Goal: Information Seeking & Learning: Learn about a topic

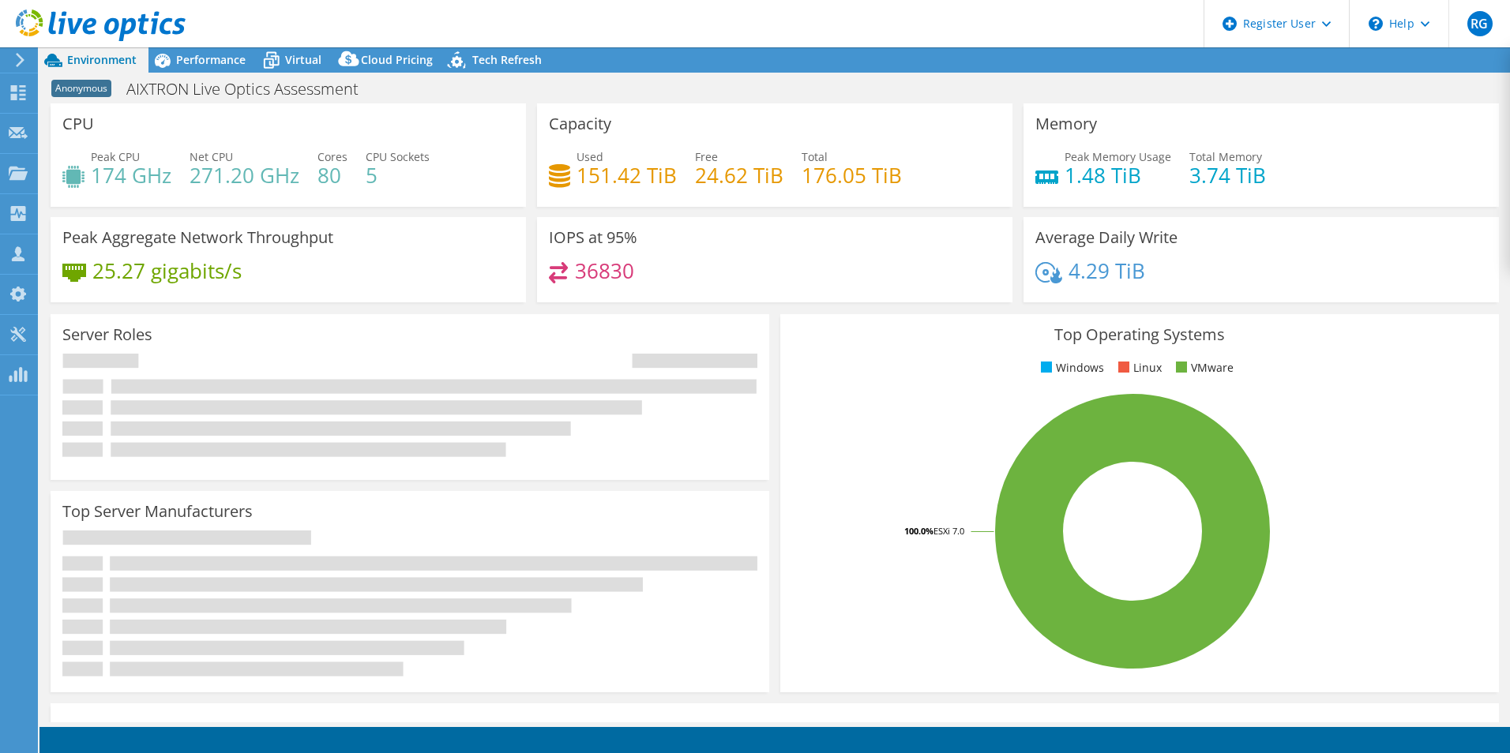
select select "EUFrankfurt"
select select "EUR"
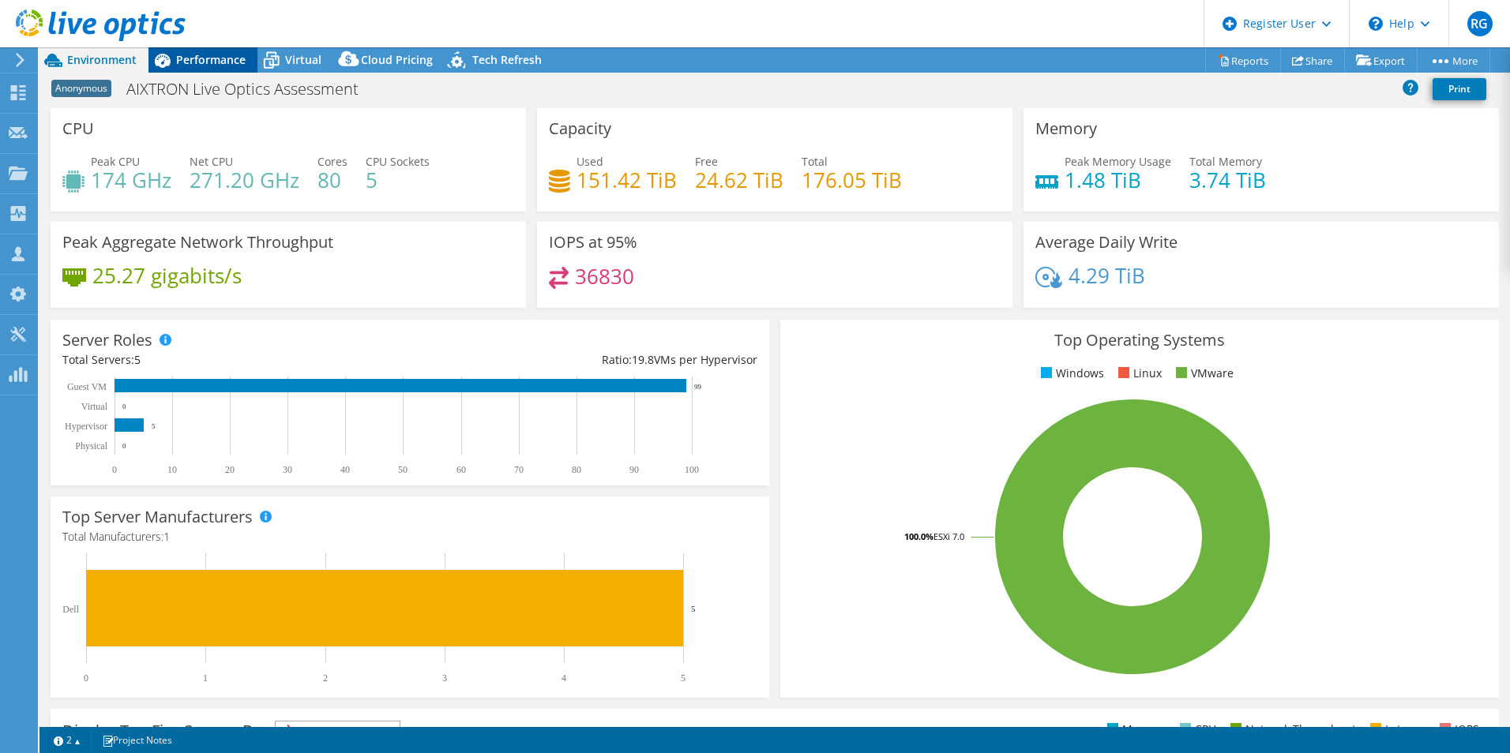
click at [197, 50] on div "Performance" at bounding box center [202, 59] width 109 height 25
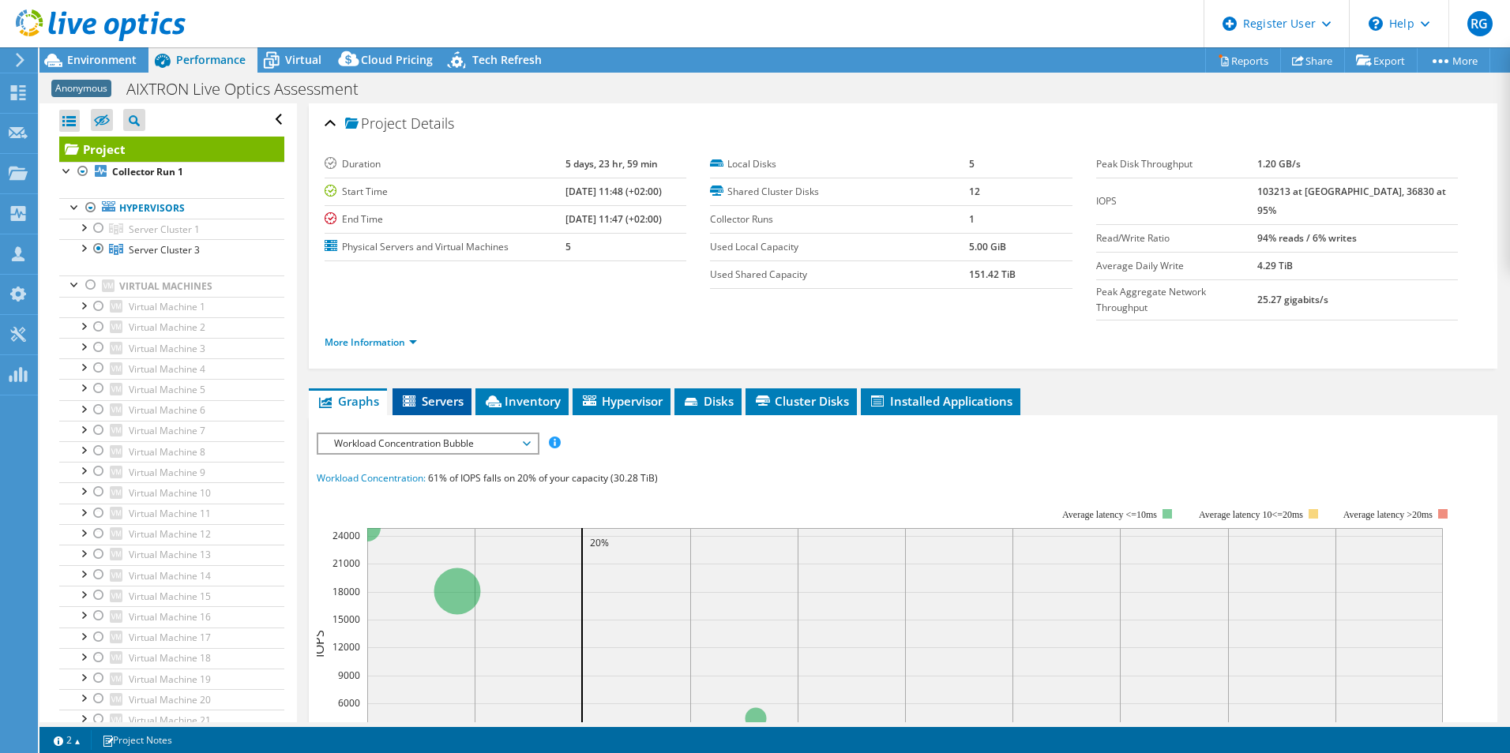
click at [429, 393] on span "Servers" at bounding box center [431, 401] width 63 height 16
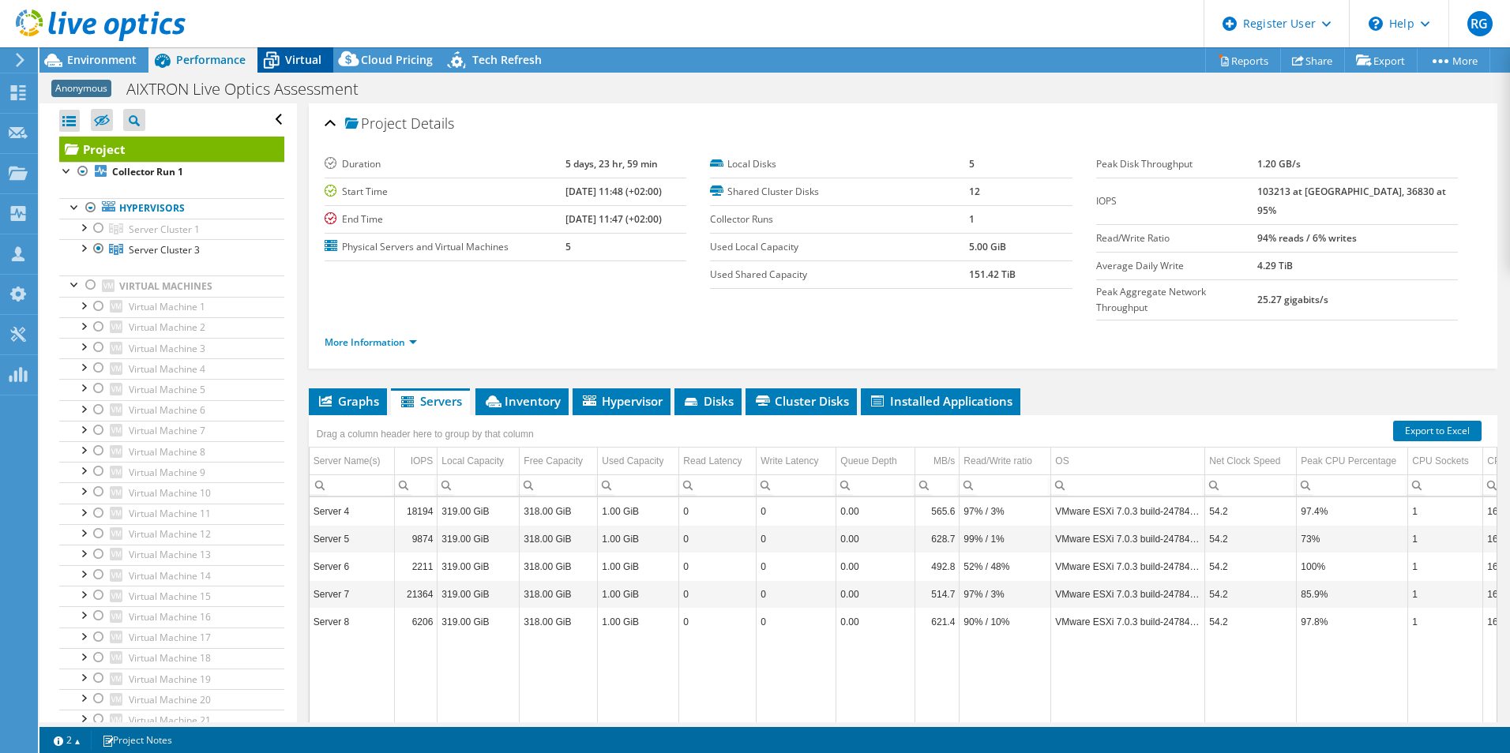
click at [304, 65] on span "Virtual" at bounding box center [303, 59] width 36 height 15
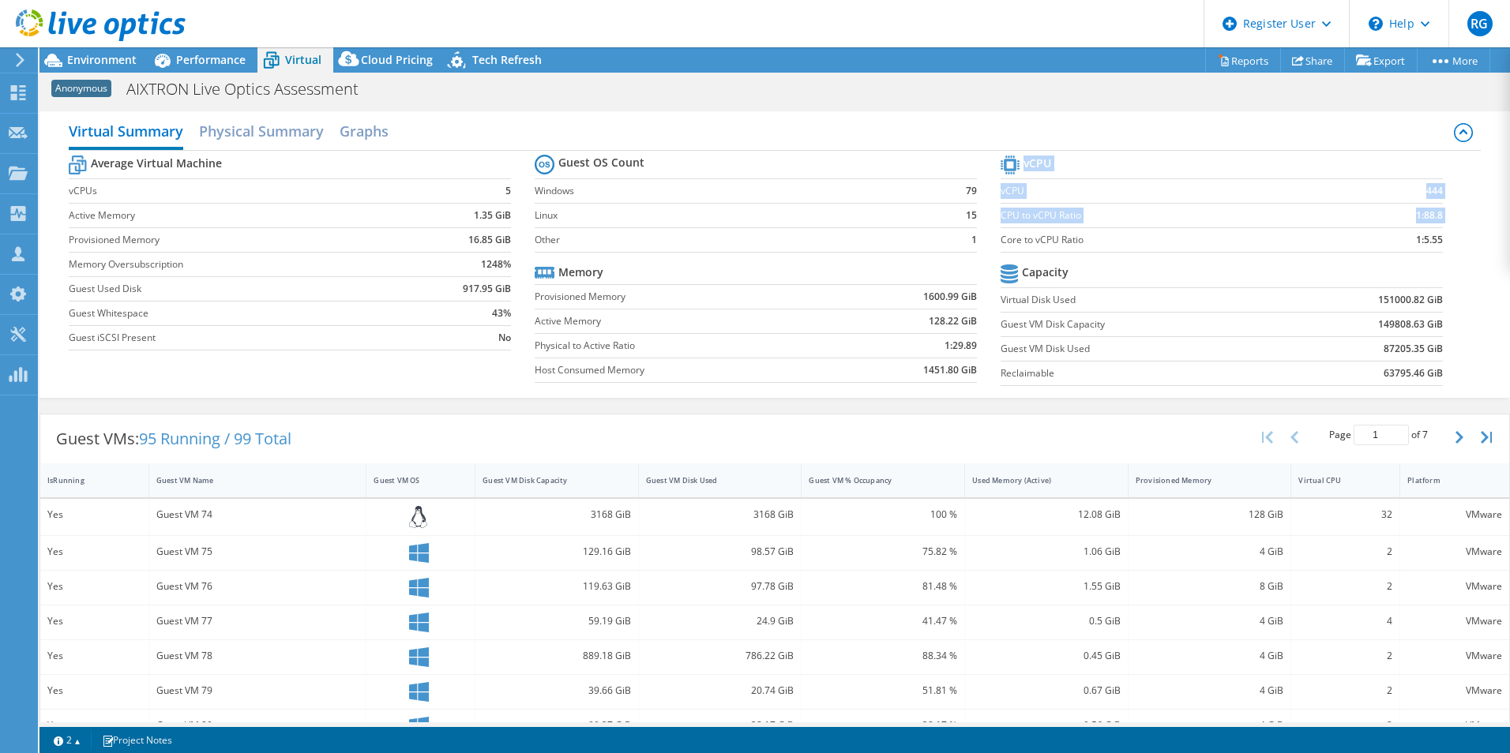
drag, startPoint x: 1440, startPoint y: 242, endPoint x: 994, endPoint y: 240, distance: 446.2
click at [1001, 240] on section "vCPU vCPU 444 CPU to vCPU Ratio 1:88.8 Core to vCPU Ratio 1:5.55 Capacity Virtu…" at bounding box center [1234, 273] width 466 height 242
drag, startPoint x: 994, startPoint y: 240, endPoint x: 1092, endPoint y: 239, distance: 97.9
click at [1092, 239] on label "Core to vCPU Ratio" at bounding box center [1171, 240] width 341 height 16
drag, startPoint x: 1444, startPoint y: 240, endPoint x: 1414, endPoint y: 240, distance: 30.8
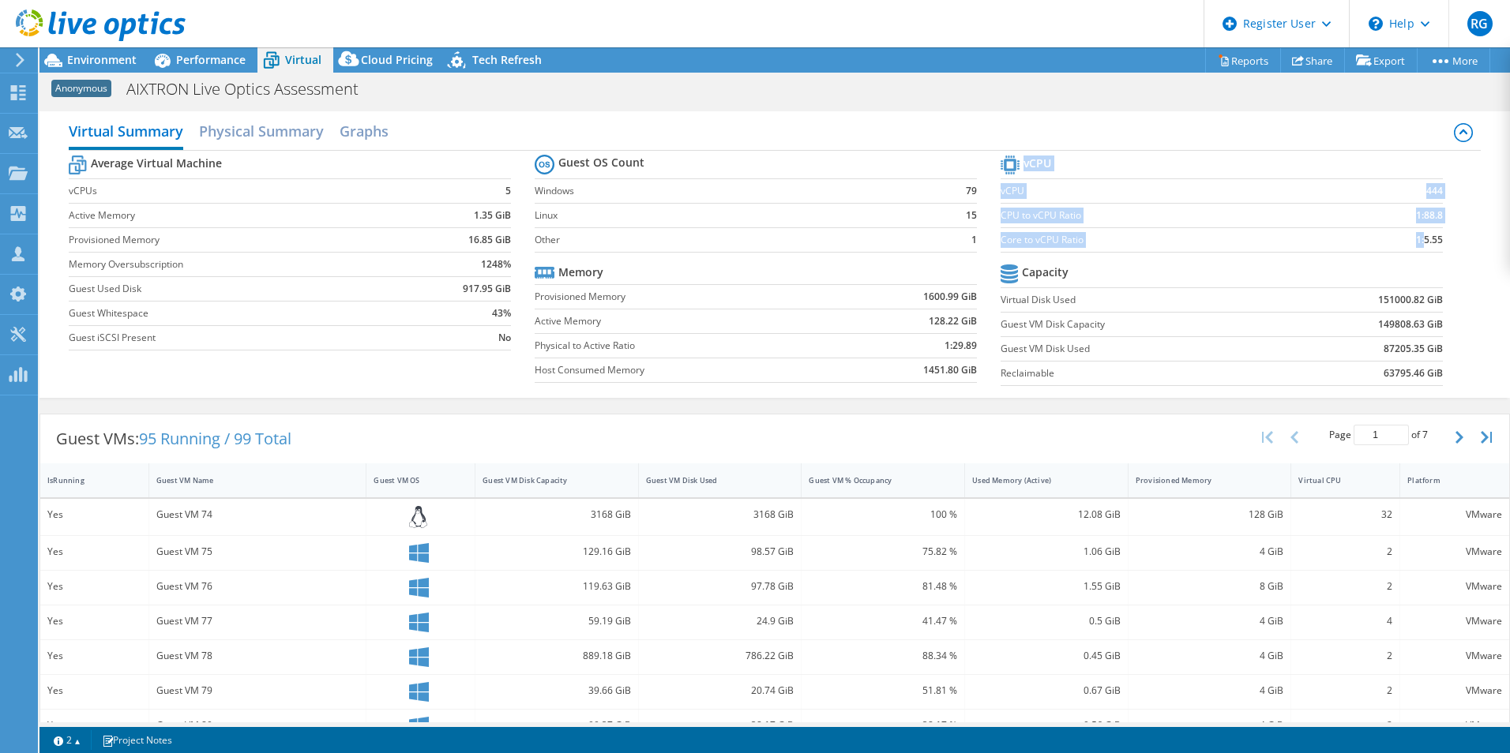
click at [1414, 240] on section "vCPU vCPU 444 CPU to vCPU Ratio 1:88.8 Core to vCPU Ratio 1:5.55 Capacity Virtu…" at bounding box center [1234, 273] width 466 height 242
drag, startPoint x: 1414, startPoint y: 240, endPoint x: 1398, endPoint y: 233, distance: 17.3
click at [1398, 233] on td "1:5.55" at bounding box center [1392, 239] width 101 height 24
drag, startPoint x: 1447, startPoint y: 237, endPoint x: 1412, endPoint y: 237, distance: 34.7
click at [1412, 237] on section "vCPU vCPU 444 CPU to vCPU Ratio 1:88.8 Core to vCPU Ratio 1:5.55 Capacity Virtu…" at bounding box center [1234, 273] width 466 height 242
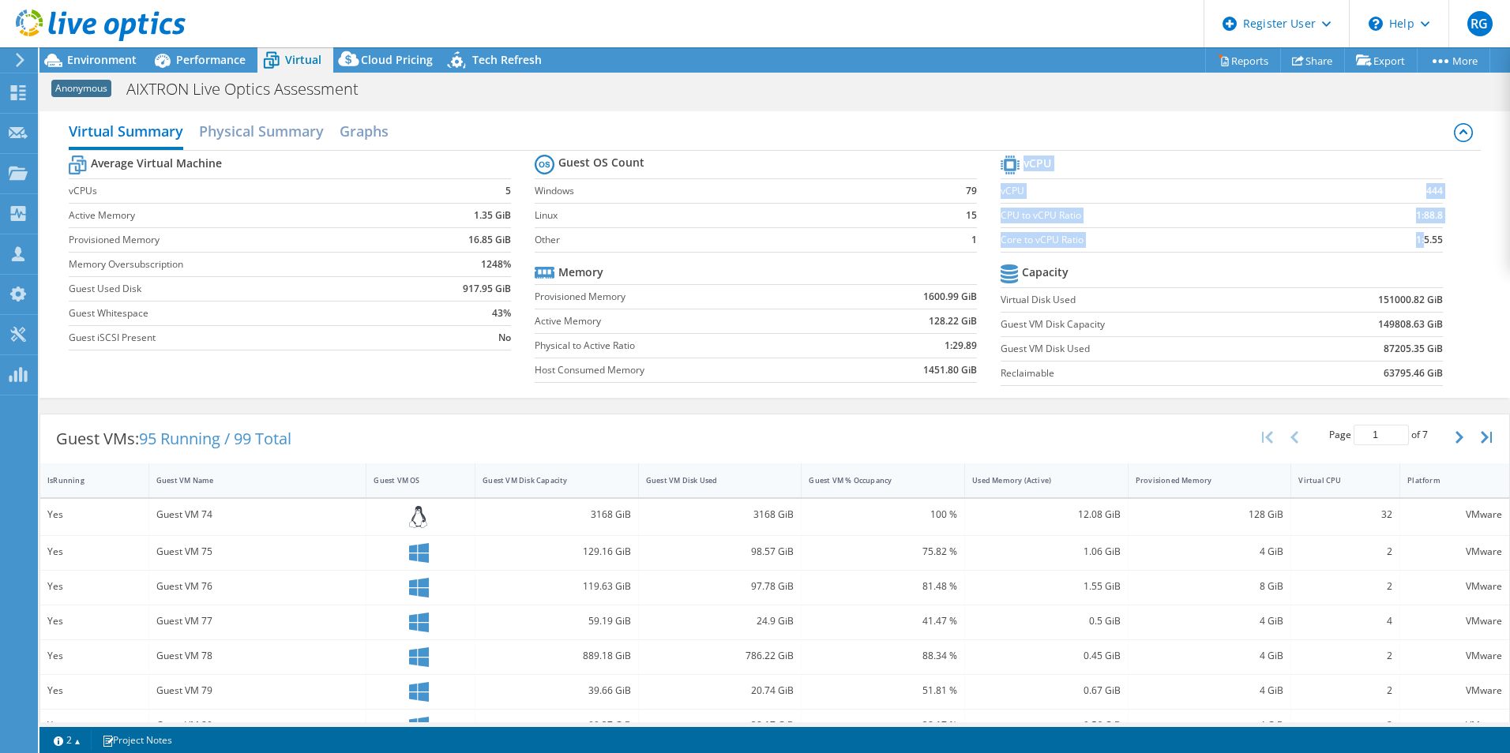
drag, startPoint x: 1412, startPoint y: 237, endPoint x: 1440, endPoint y: 246, distance: 29.2
click at [1440, 246] on section "vCPU vCPU 444 CPU to vCPU Ratio 1:88.8 Core to vCPU Ratio 1:5.55 Capacity Virtu…" at bounding box center [1234, 273] width 466 height 242
drag, startPoint x: 1435, startPoint y: 238, endPoint x: 1411, endPoint y: 241, distance: 23.9
click at [1411, 241] on section "vCPU vCPU 444 CPU to vCPU Ratio 1:88.8 Core to vCPU Ratio 1:5.55 Capacity Virtu…" at bounding box center [1234, 273] width 466 height 242
click at [1058, 240] on label "Core to vCPU Ratio" at bounding box center [1171, 240] width 341 height 16
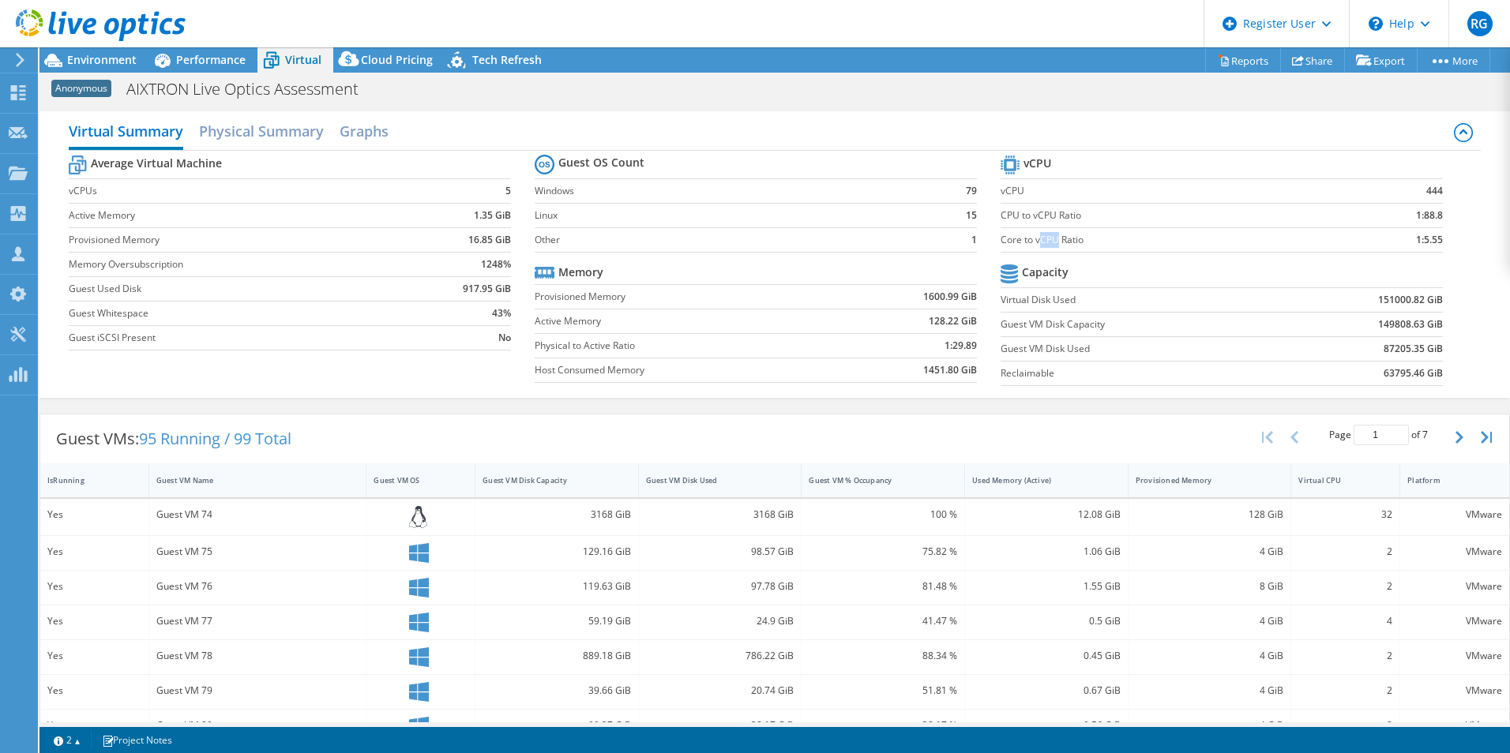
drag, startPoint x: 1031, startPoint y: 237, endPoint x: 1048, endPoint y: 241, distance: 17.0
click at [1048, 241] on label "Core to vCPU Ratio" at bounding box center [1171, 240] width 341 height 16
drag, startPoint x: 1048, startPoint y: 241, endPoint x: 1020, endPoint y: 243, distance: 27.7
click at [1020, 242] on label "Core to vCPU Ratio" at bounding box center [1171, 240] width 341 height 16
drag, startPoint x: 1031, startPoint y: 241, endPoint x: 1051, endPoint y: 238, distance: 20.8
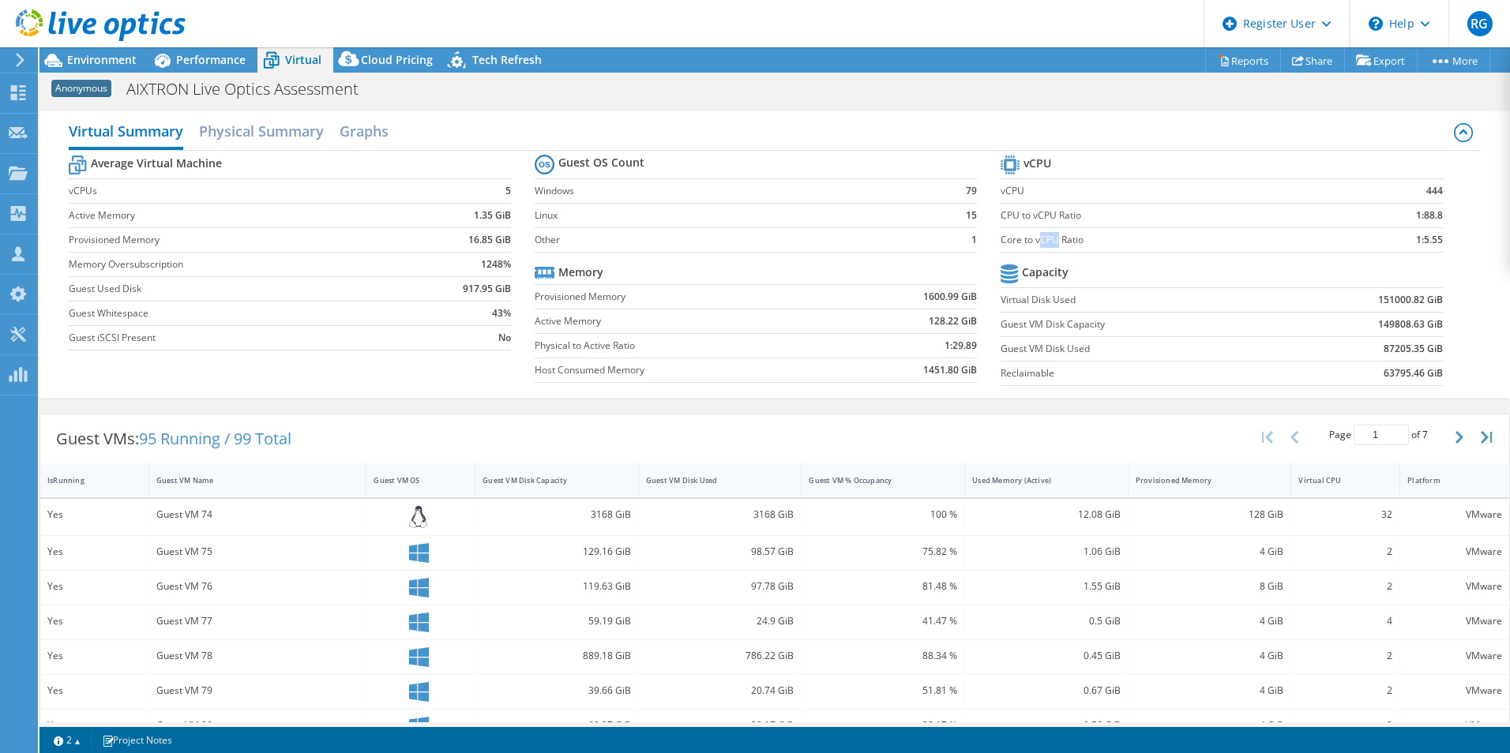
click at [1051, 238] on label "Core to vCPU Ratio" at bounding box center [1171, 240] width 341 height 16
drag, startPoint x: 1051, startPoint y: 238, endPoint x: 1039, endPoint y: 243, distance: 13.8
click at [1039, 243] on label "Core to vCPU Ratio" at bounding box center [1171, 240] width 341 height 16
drag, startPoint x: 1030, startPoint y: 242, endPoint x: 1050, endPoint y: 249, distance: 20.7
click at [1050, 249] on td "Core to vCPU Ratio" at bounding box center [1171, 239] width 341 height 24
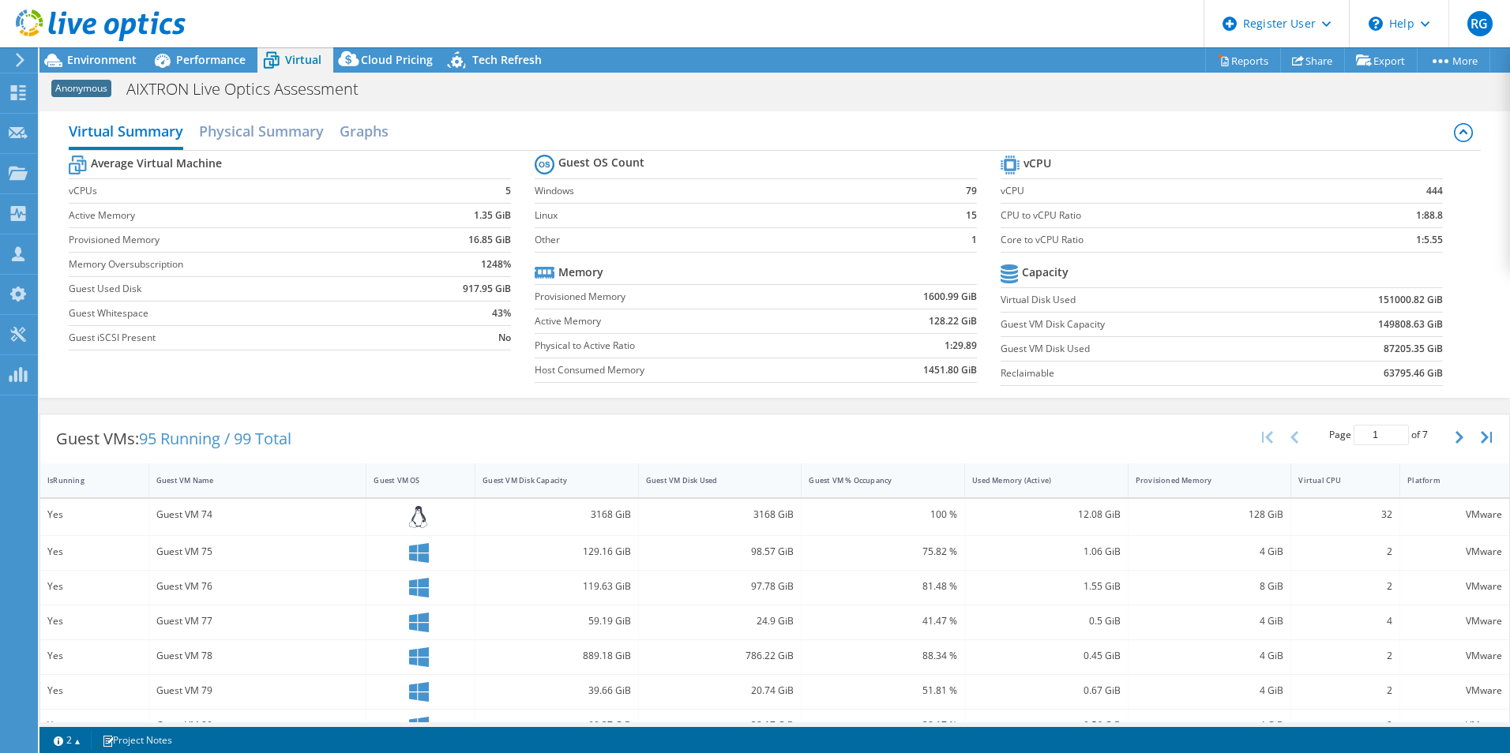
click at [1022, 236] on label "Core to vCPU Ratio" at bounding box center [1171, 240] width 341 height 16
drag, startPoint x: 996, startPoint y: 240, endPoint x: 1440, endPoint y: 242, distance: 443.8
click at [1440, 242] on section "vCPU vCPU 444 CPU to vCPU Ratio 1:88.8 Core to vCPU Ratio 1:5.55 Capacity Virtu…" at bounding box center [1234, 273] width 466 height 242
drag, startPoint x: 1440, startPoint y: 242, endPoint x: 1114, endPoint y: 242, distance: 326.2
click at [1114, 242] on label "Core to vCPU Ratio" at bounding box center [1171, 240] width 341 height 16
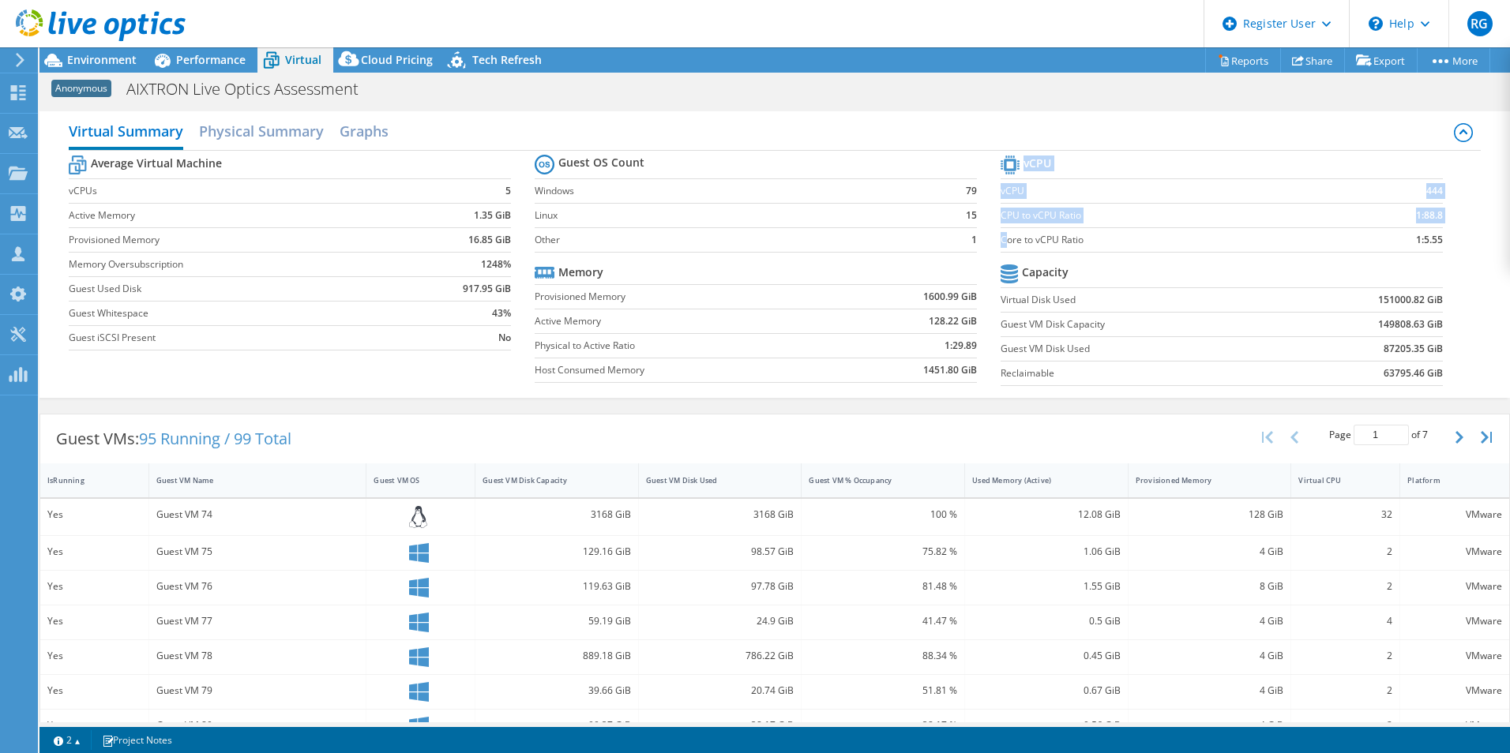
drag, startPoint x: 996, startPoint y: 235, endPoint x: 1433, endPoint y: 243, distance: 437.6
click at [1433, 243] on section "vCPU vCPU 444 CPU to vCPU Ratio 1:88.8 Core to vCPU Ratio 1:5.55 Capacity Virtu…" at bounding box center [1234, 273] width 466 height 242
drag, startPoint x: 1433, startPoint y: 243, endPoint x: 1230, endPoint y: 243, distance: 203.8
click at [1262, 243] on label "Core to vCPU Ratio" at bounding box center [1171, 240] width 341 height 16
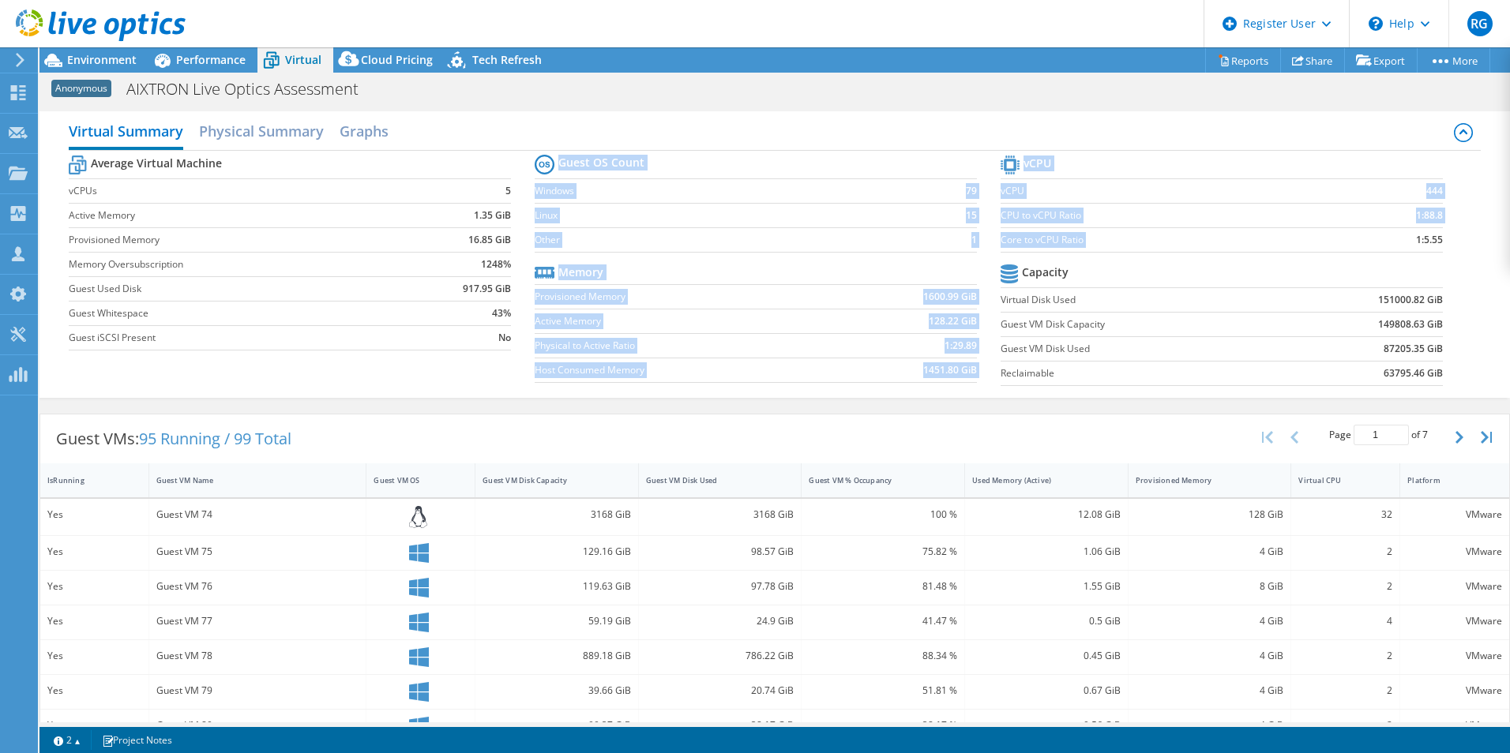
drag, startPoint x: 988, startPoint y: 243, endPoint x: 1365, endPoint y: 240, distance: 377.5
click at [1365, 240] on div "Average Virtual Machine vCPUs 5 Active Memory 1.35 GiB Provisioned Memory 16.85…" at bounding box center [775, 272] width 1412 height 243
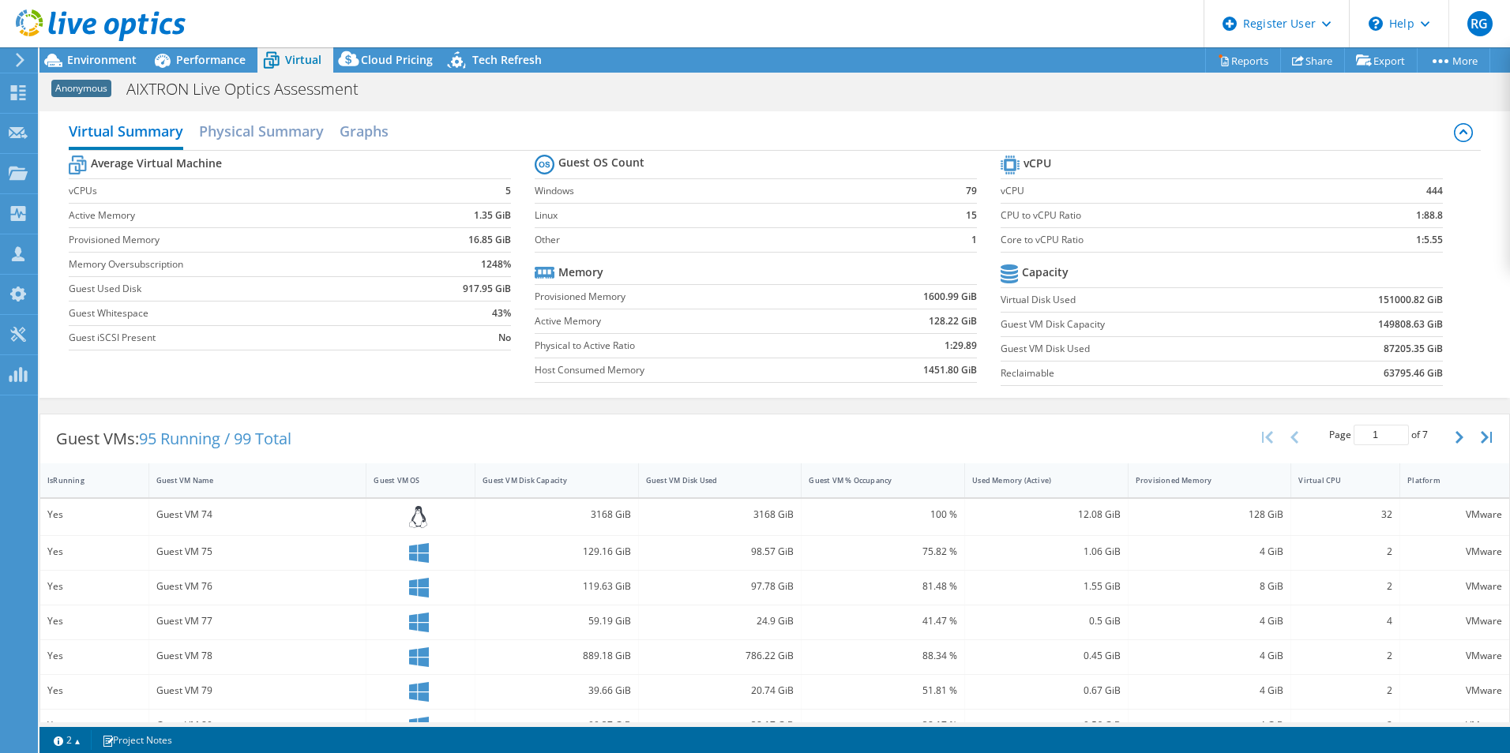
drag, startPoint x: 1365, startPoint y: 240, endPoint x: 1414, endPoint y: 243, distance: 49.1
click at [1416, 241] on b "1:5.55" at bounding box center [1429, 240] width 27 height 16
click at [189, 62] on span "Performance" at bounding box center [210, 59] width 69 height 15
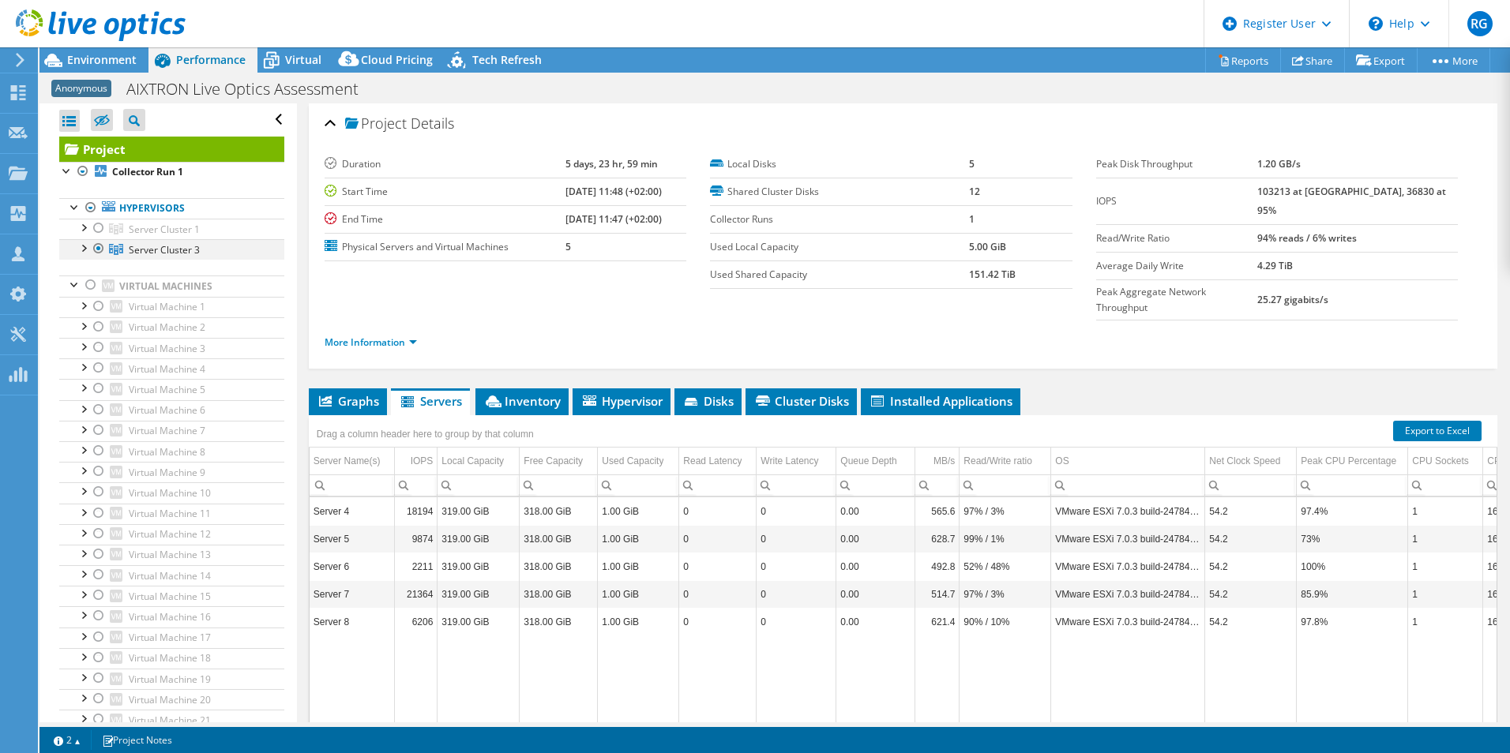
click at [81, 246] on div at bounding box center [83, 247] width 16 height 16
click at [106, 52] on div at bounding box center [93, 26] width 186 height 53
click at [130, 65] on span "Environment" at bounding box center [101, 59] width 69 height 15
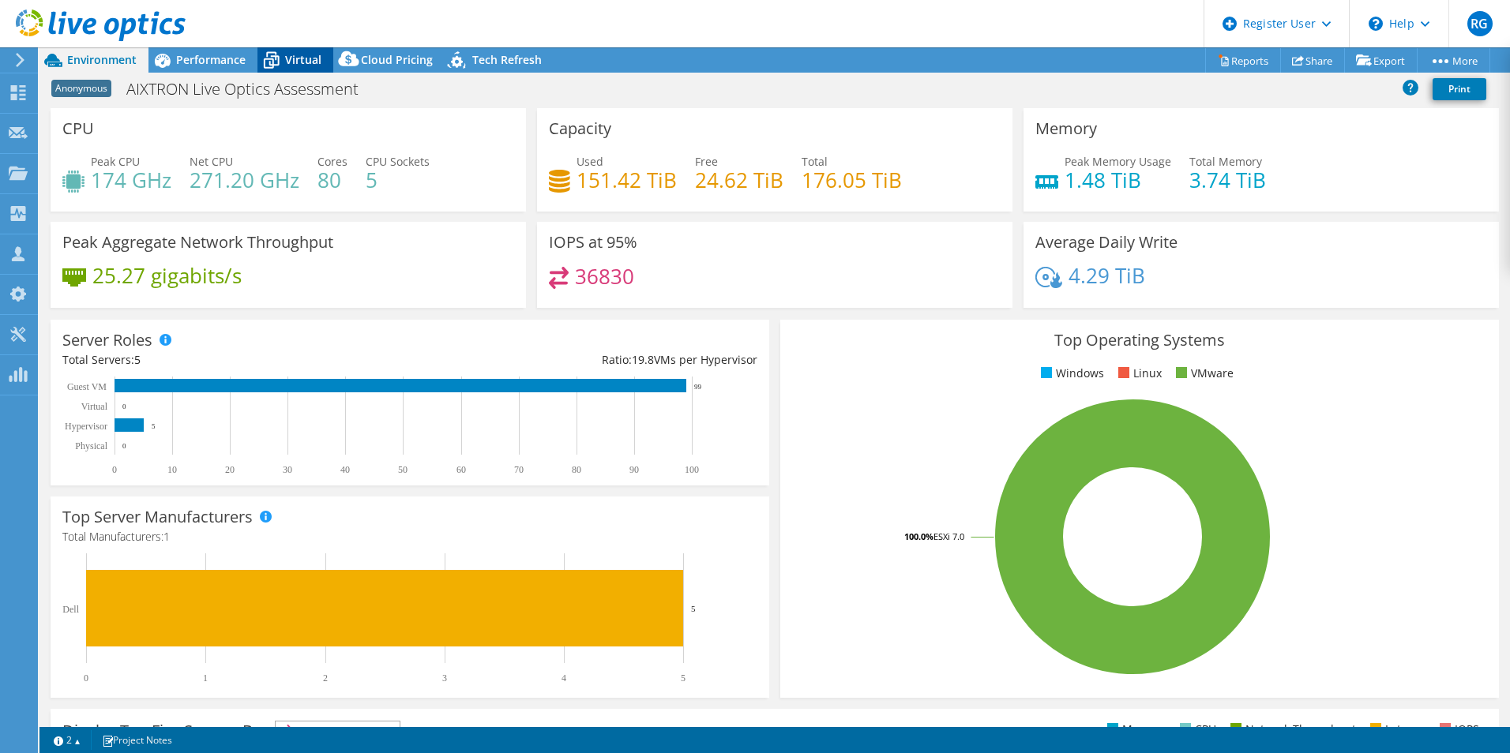
click at [298, 54] on span "Virtual" at bounding box center [303, 59] width 36 height 15
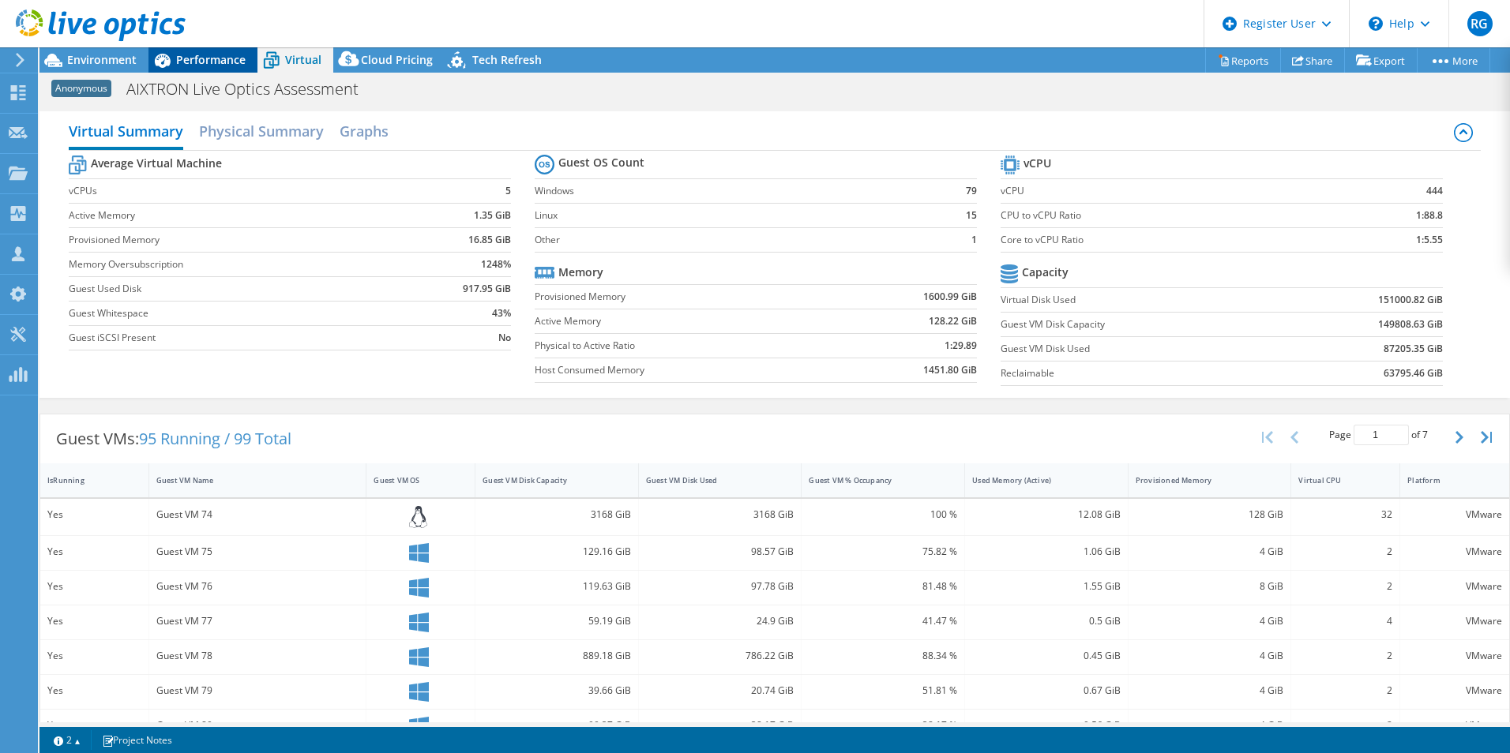
click at [251, 62] on div "Performance" at bounding box center [202, 59] width 109 height 25
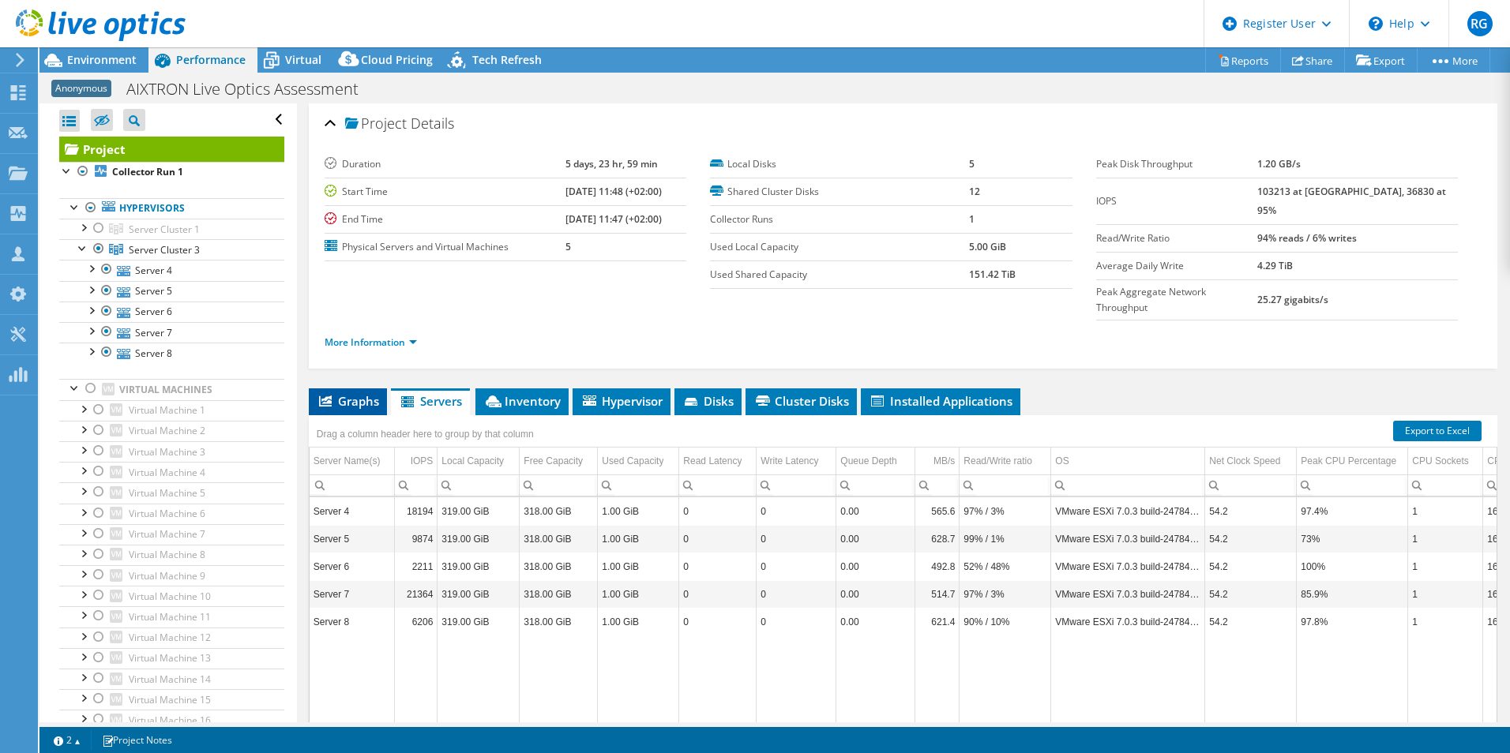
click at [358, 393] on span "Graphs" at bounding box center [348, 401] width 62 height 16
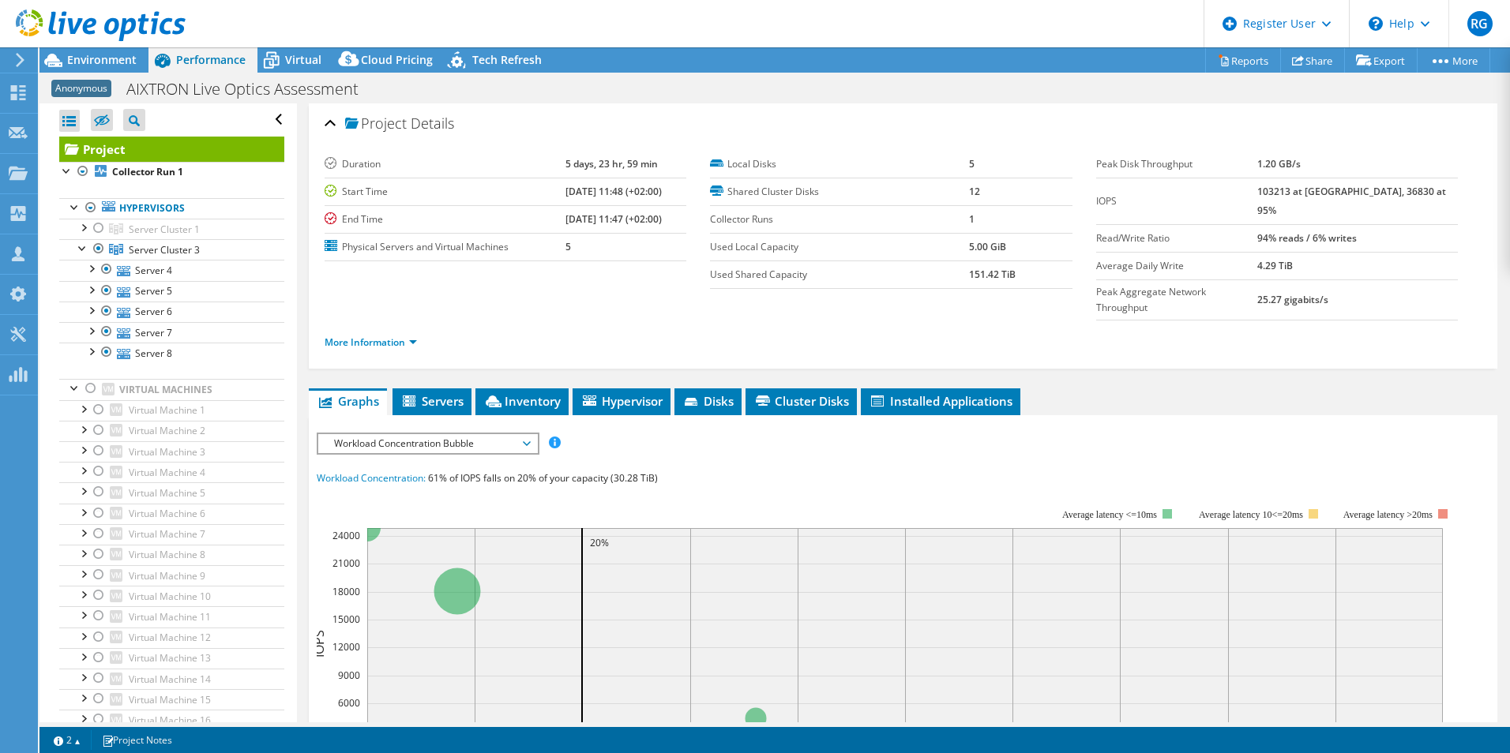
click at [513, 434] on span "Workload Concentration Bubble" at bounding box center [427, 443] width 203 height 19
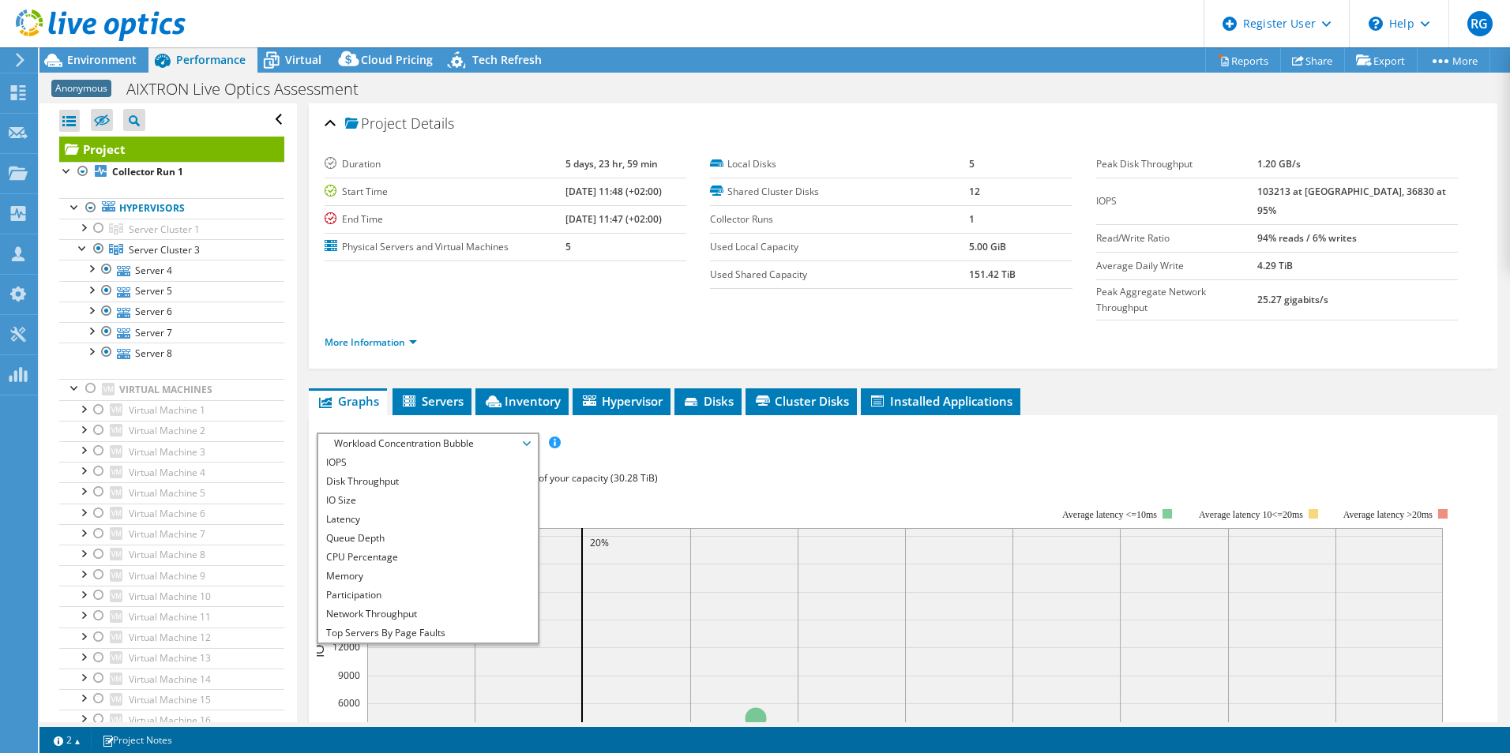
click at [689, 470] on div "Workload Concentration: 61% of IOPS falls on 20% of your capacity (30.28 TiB)" at bounding box center [903, 478] width 1173 height 17
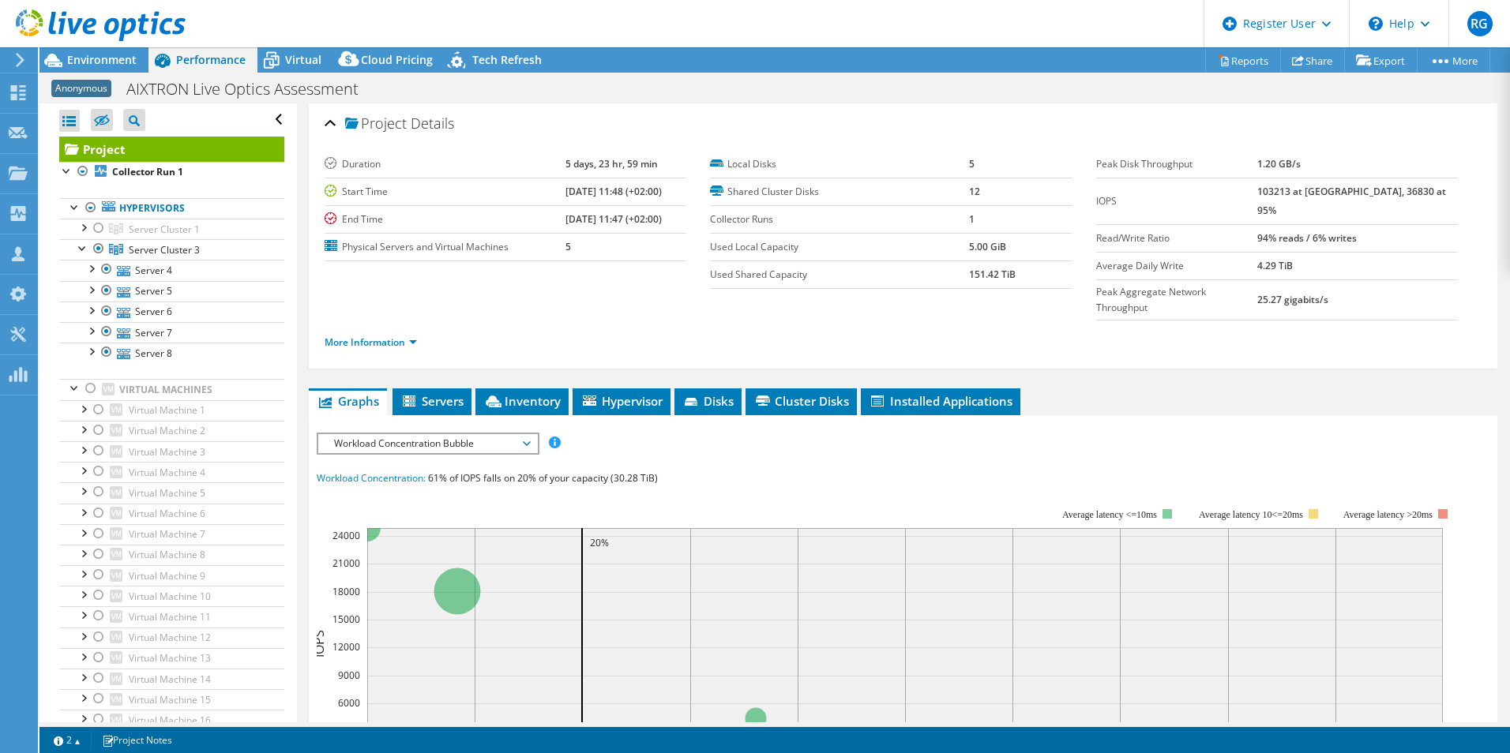
click at [520, 434] on span "Workload Concentration Bubble" at bounding box center [427, 443] width 203 height 19
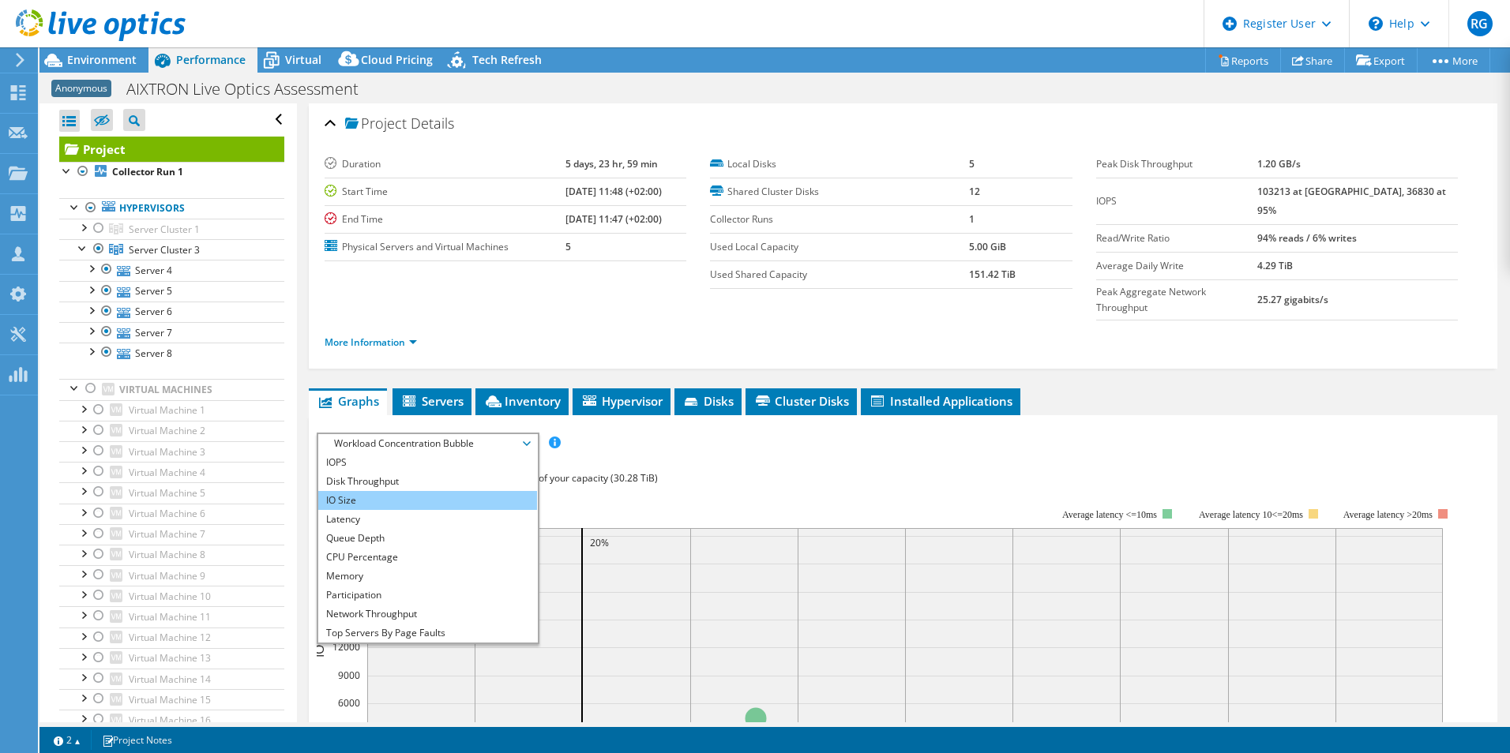
scroll to position [57, 0]
click at [409, 491] on li "CPU Percentage" at bounding box center [427, 500] width 219 height 19
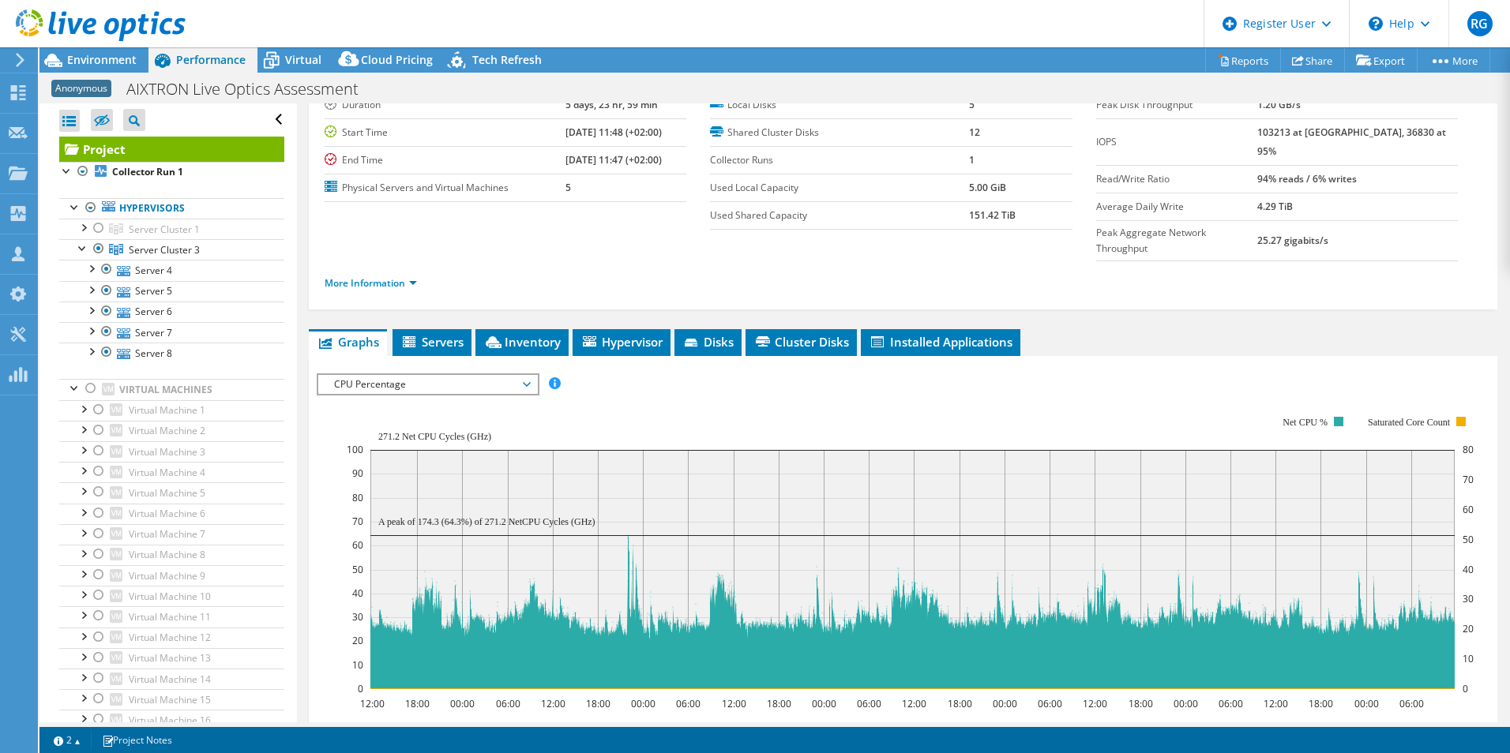
scroll to position [0, 0]
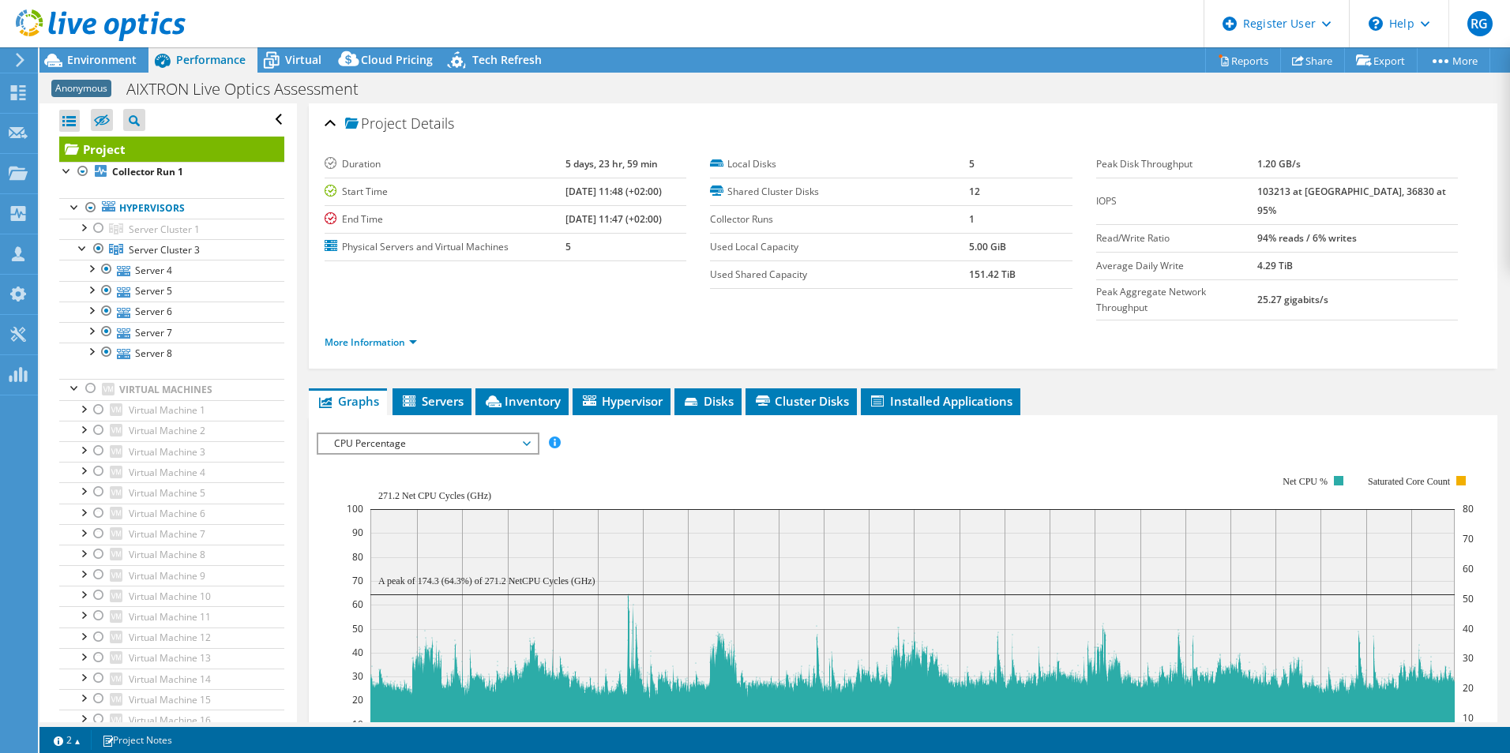
click at [516, 434] on span "CPU Percentage" at bounding box center [427, 443] width 203 height 19
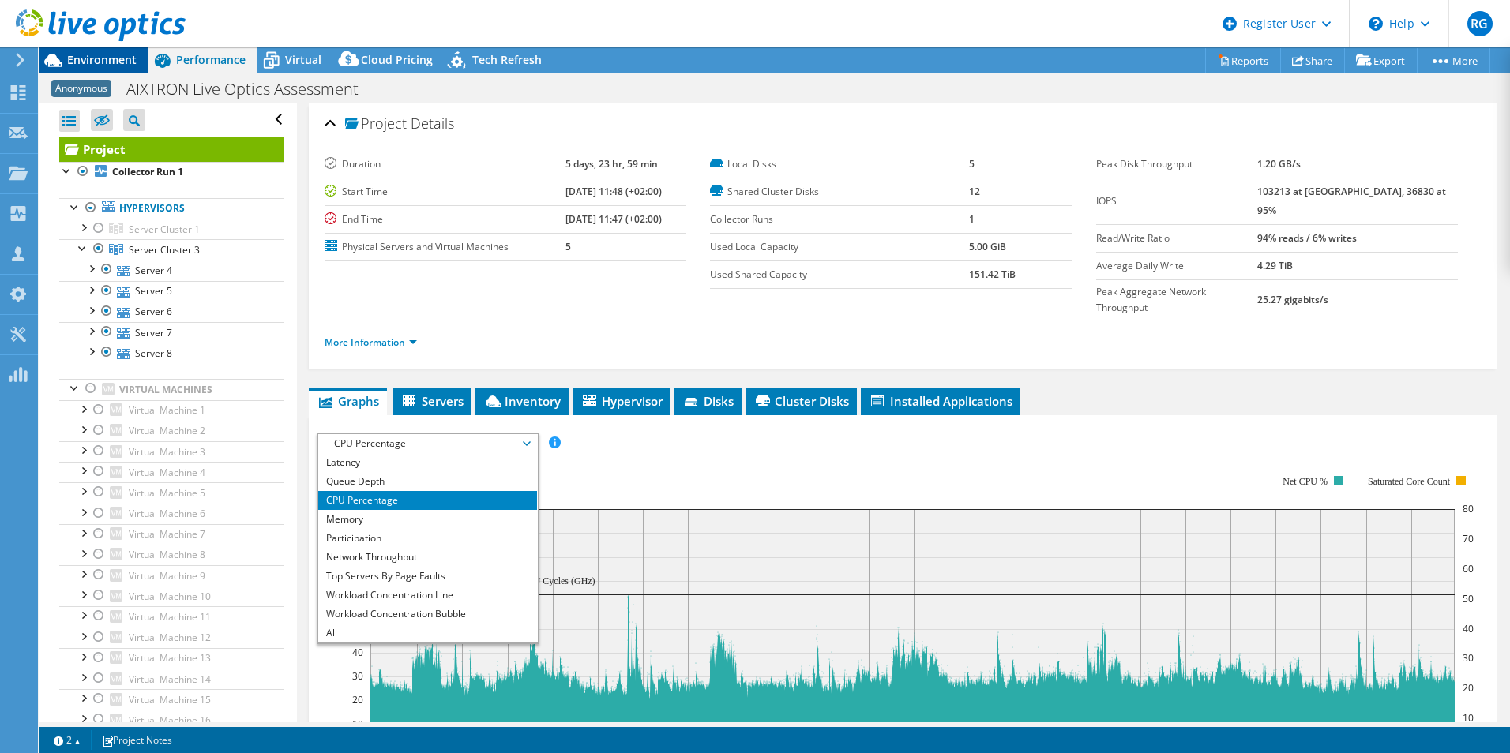
click at [120, 56] on span "Environment" at bounding box center [101, 59] width 69 height 15
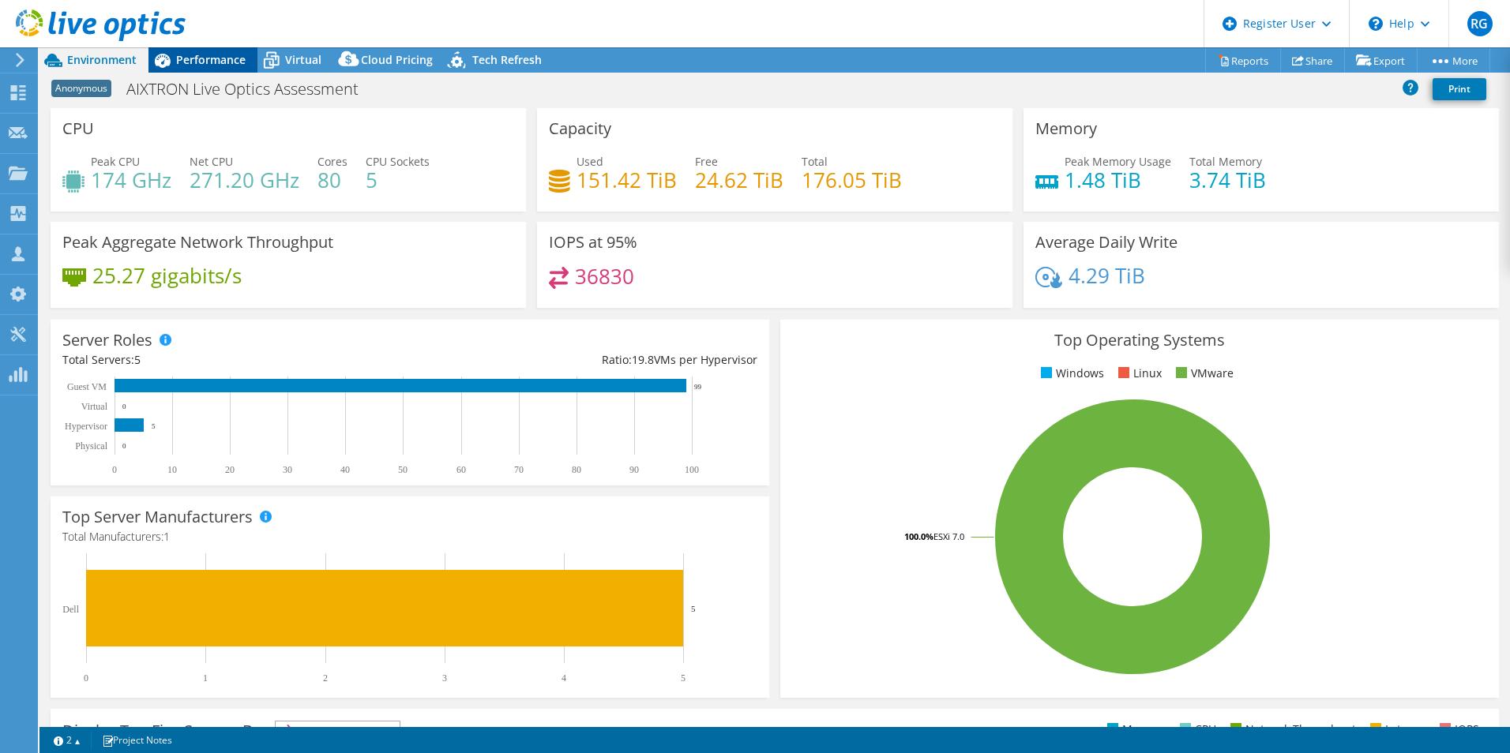
click at [223, 54] on span "Performance" at bounding box center [210, 59] width 69 height 15
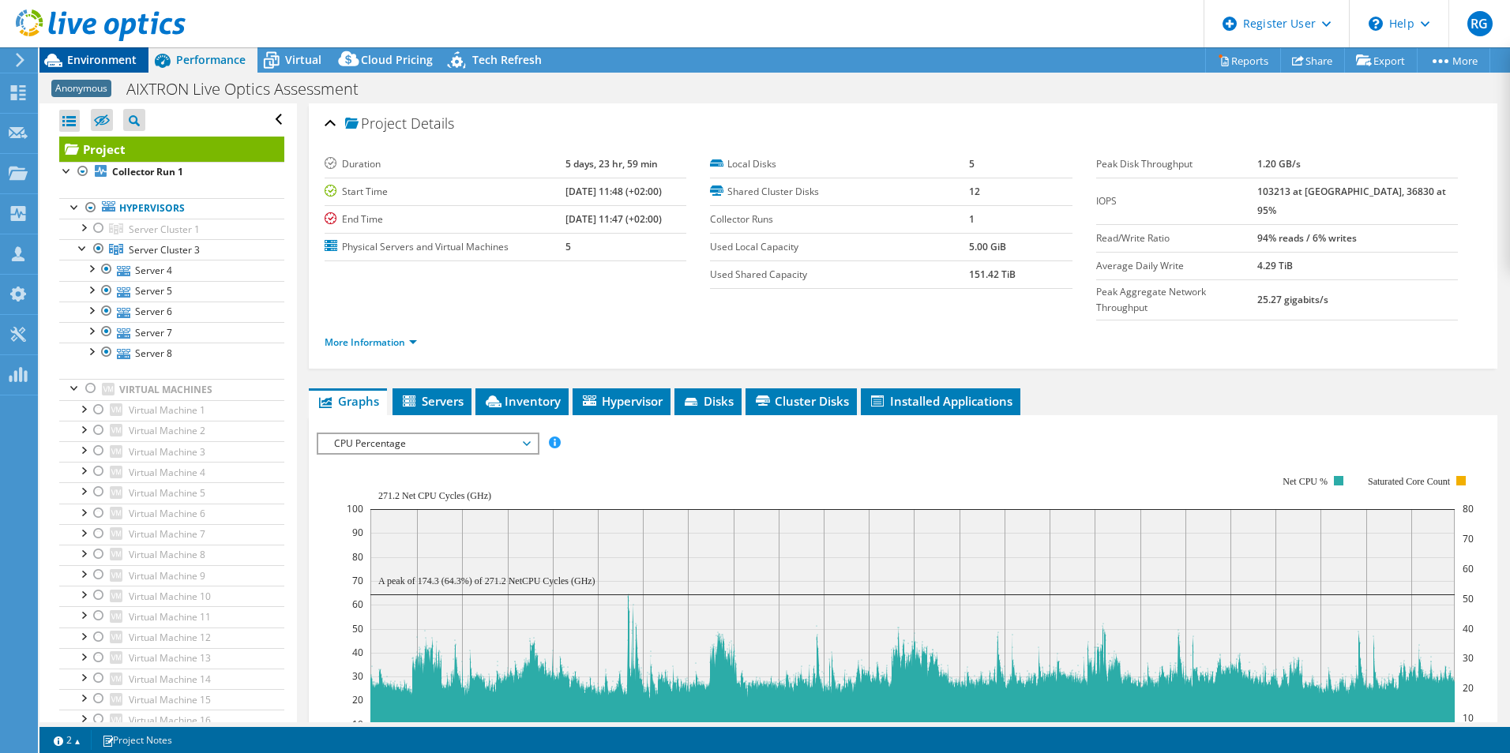
click at [98, 60] on span "Environment" at bounding box center [101, 59] width 69 height 15
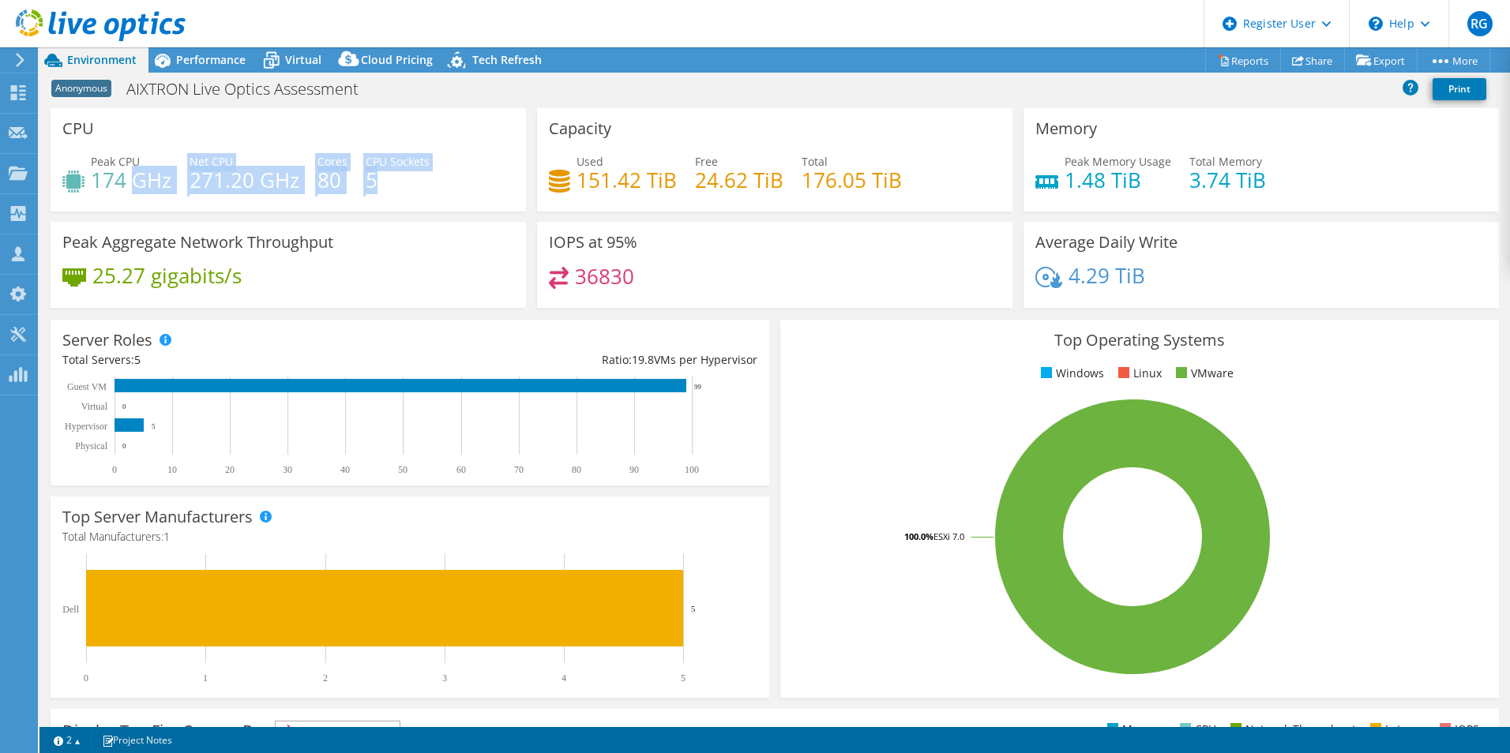
drag, startPoint x: 412, startPoint y: 188, endPoint x: 137, endPoint y: 169, distance: 276.3
click at [137, 169] on div "Peak CPU 174 GHz Net CPU 271.20 GHz Cores 80 CPU Sockets 5" at bounding box center [288, 178] width 452 height 51
drag, startPoint x: 137, startPoint y: 169, endPoint x: 373, endPoint y: 196, distance: 237.7
click at [373, 196] on div "Peak CPU 174 GHz Net CPU 271.20 GHz Cores 80 CPU Sockets 5" at bounding box center [288, 178] width 452 height 51
drag, startPoint x: 442, startPoint y: 160, endPoint x: 362, endPoint y: 161, distance: 79.8
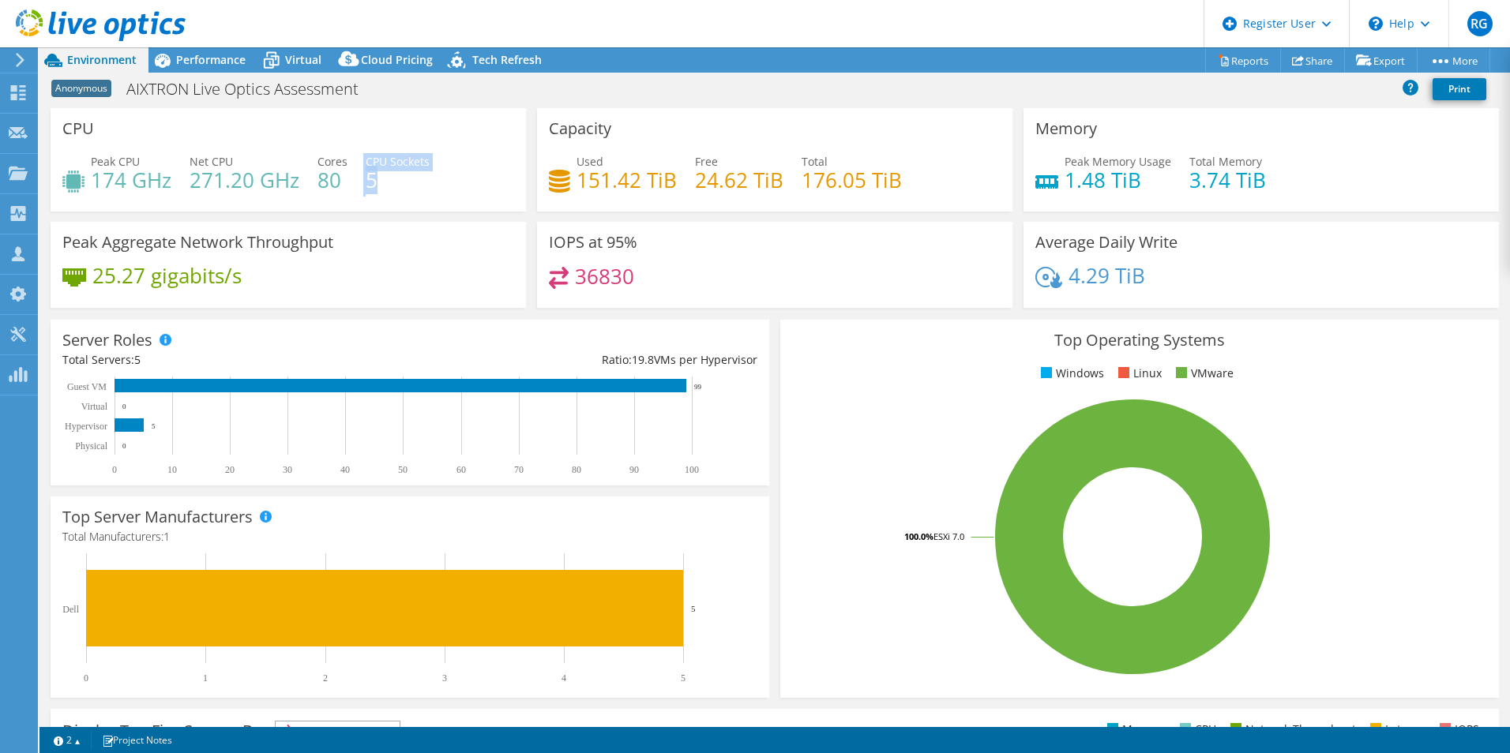
click at [362, 161] on div "Peak CPU 174 GHz Net CPU 271.20 GHz Cores 80 CPU Sockets 5" at bounding box center [288, 178] width 452 height 51
drag, startPoint x: 362, startPoint y: 161, endPoint x: 446, endPoint y: 180, distance: 85.8
click at [446, 180] on div "Peak CPU 174 GHz Net CPU 271.20 GHz Cores 80 CPU Sockets 5" at bounding box center [288, 178] width 452 height 51
drag, startPoint x: 437, startPoint y: 164, endPoint x: 362, endPoint y: 172, distance: 74.7
click at [362, 172] on div "Peak CPU 174 GHz Net CPU 271.20 GHz Cores 80 CPU Sockets 5" at bounding box center [288, 178] width 452 height 51
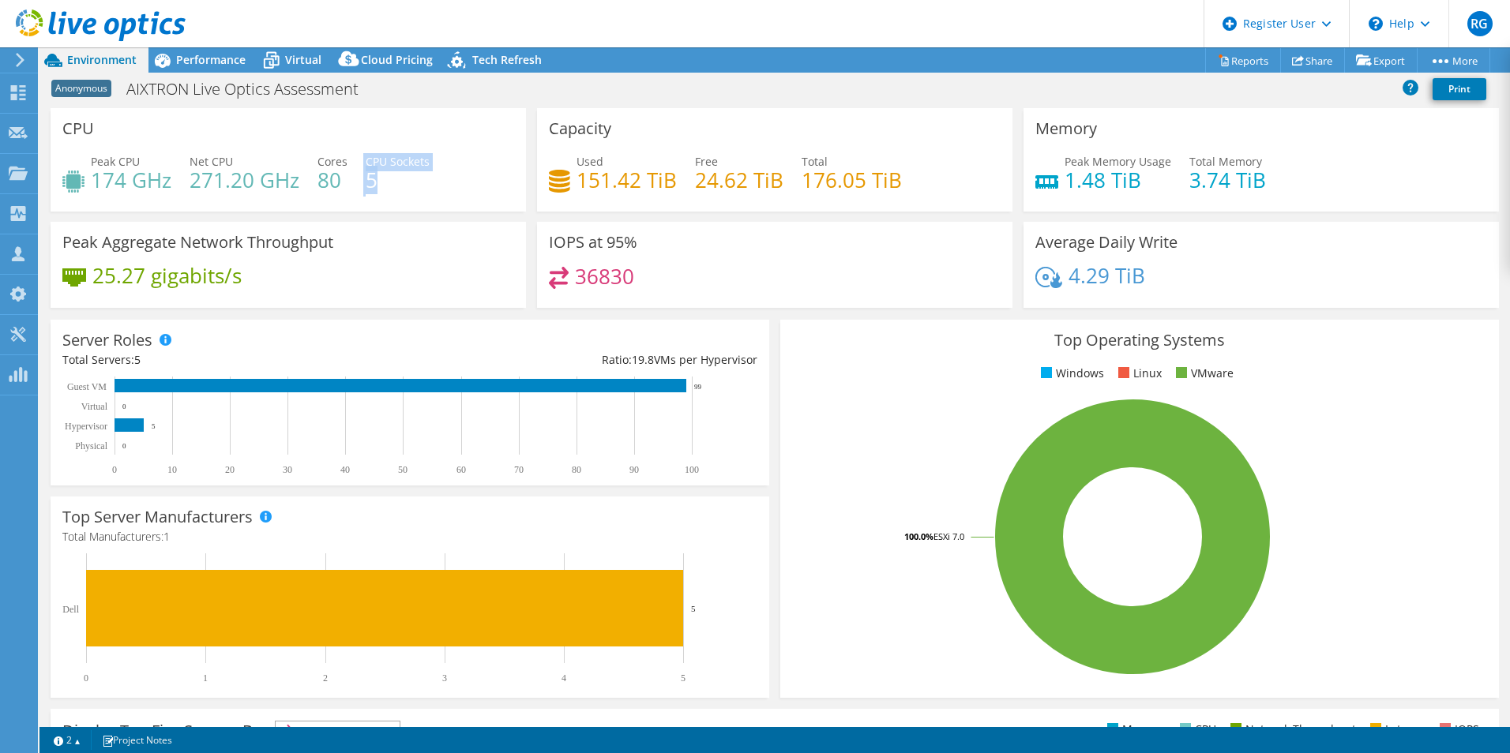
drag, startPoint x: 362, startPoint y: 172, endPoint x: 417, endPoint y: 177, distance: 54.7
click at [417, 177] on h4 "5" at bounding box center [398, 179] width 64 height 17
drag, startPoint x: 382, startPoint y: 182, endPoint x: 368, endPoint y: 162, distance: 25.0
click at [368, 162] on div "CPU Sockets 5" at bounding box center [398, 171] width 64 height 36
drag, startPoint x: 368, startPoint y: 162, endPoint x: 465, endPoint y: 175, distance: 98.0
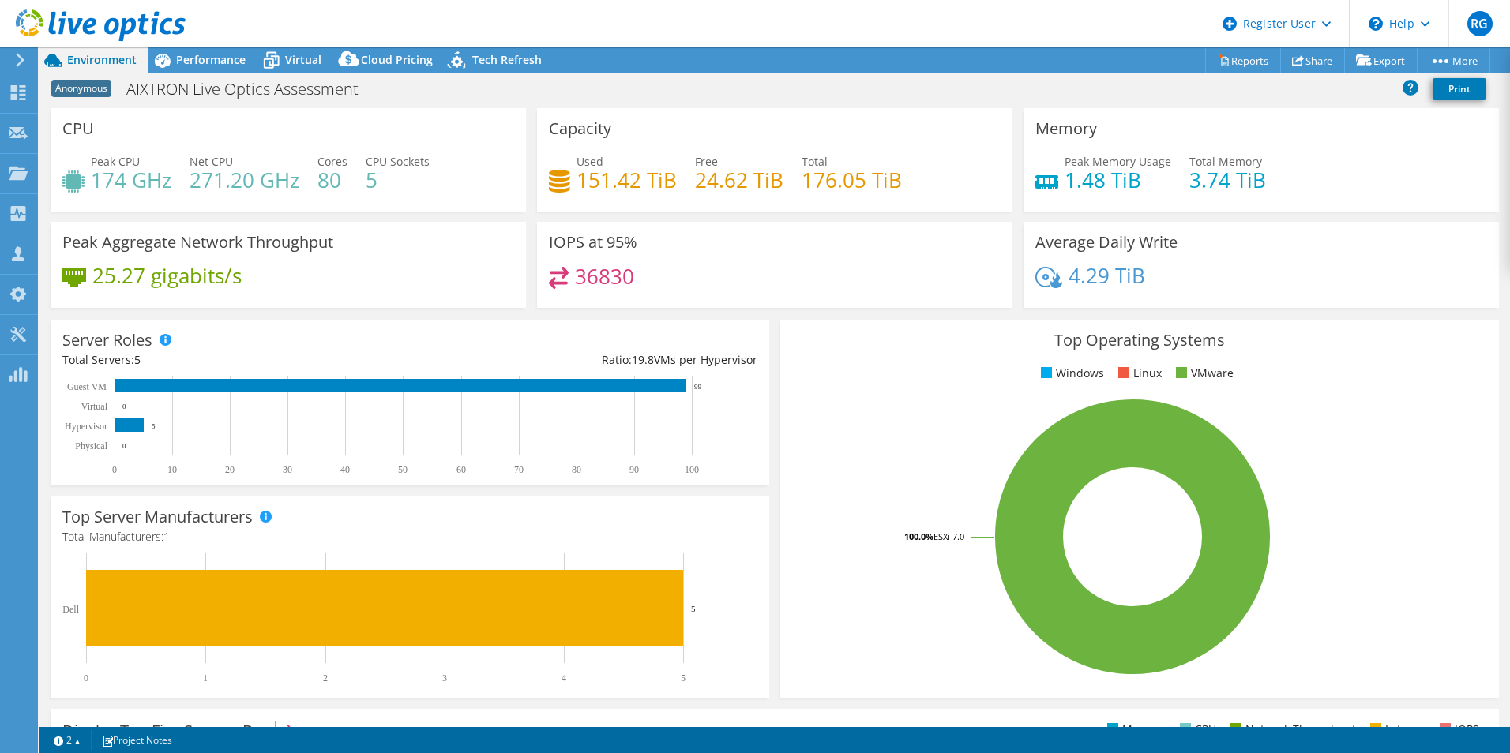
click at [465, 175] on div "Peak CPU 174 GHz Net CPU 271.20 GHz Cores 80 CPU Sockets 5" at bounding box center [288, 178] width 452 height 51
drag, startPoint x: 419, startPoint y: 190, endPoint x: 362, endPoint y: 163, distance: 63.6
click at [362, 163] on div "Peak CPU 174 GHz Net CPU 271.20 GHz Cores 80 CPU Sockets 5" at bounding box center [288, 178] width 452 height 51
drag, startPoint x: 362, startPoint y: 163, endPoint x: 441, endPoint y: 176, distance: 80.9
click at [441, 176] on div "Peak CPU 174 GHz Net CPU 271.20 GHz Cores 80 CPU Sockets 5" at bounding box center [288, 178] width 452 height 51
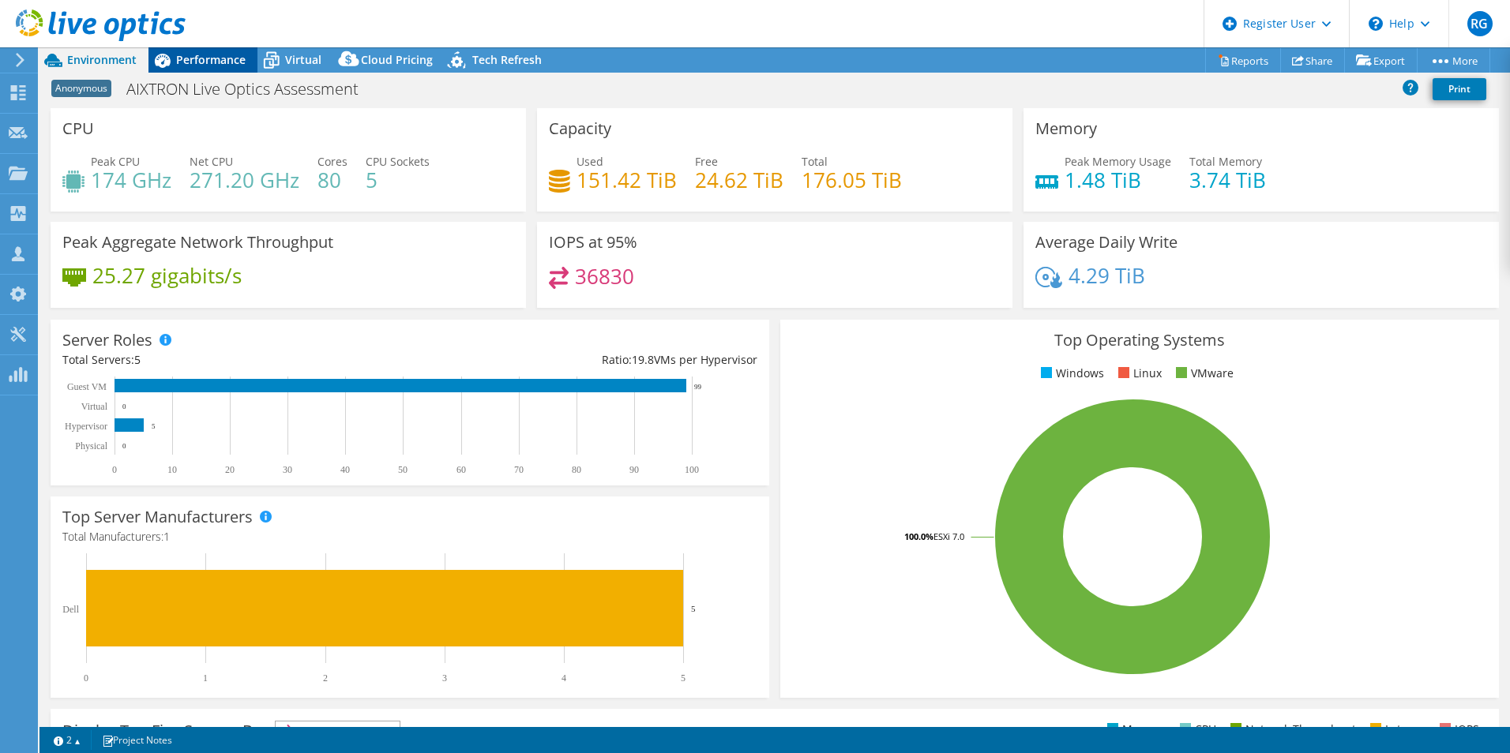
click at [197, 57] on span "Performance" at bounding box center [210, 59] width 69 height 15
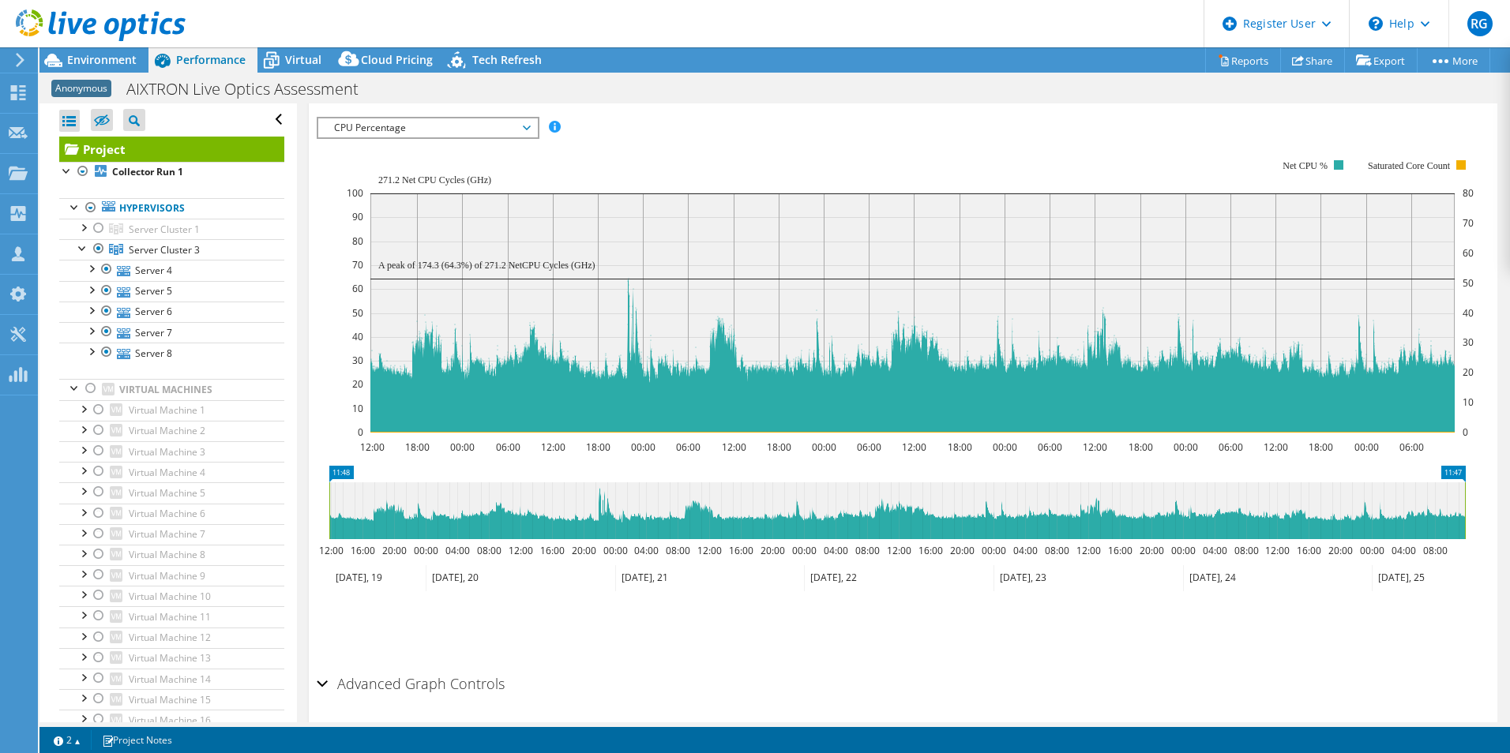
scroll to position [158, 0]
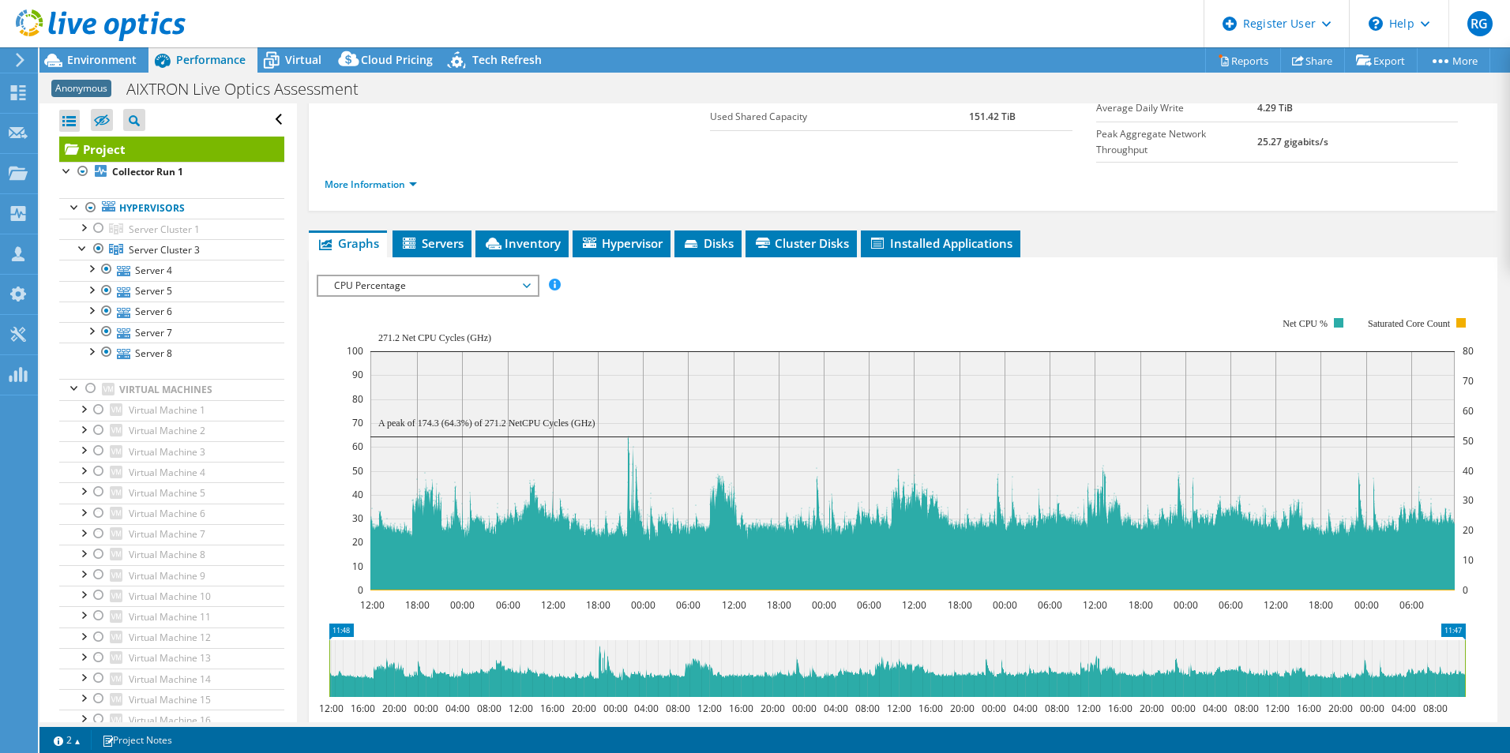
click at [501, 276] on span "CPU Percentage" at bounding box center [427, 285] width 203 height 19
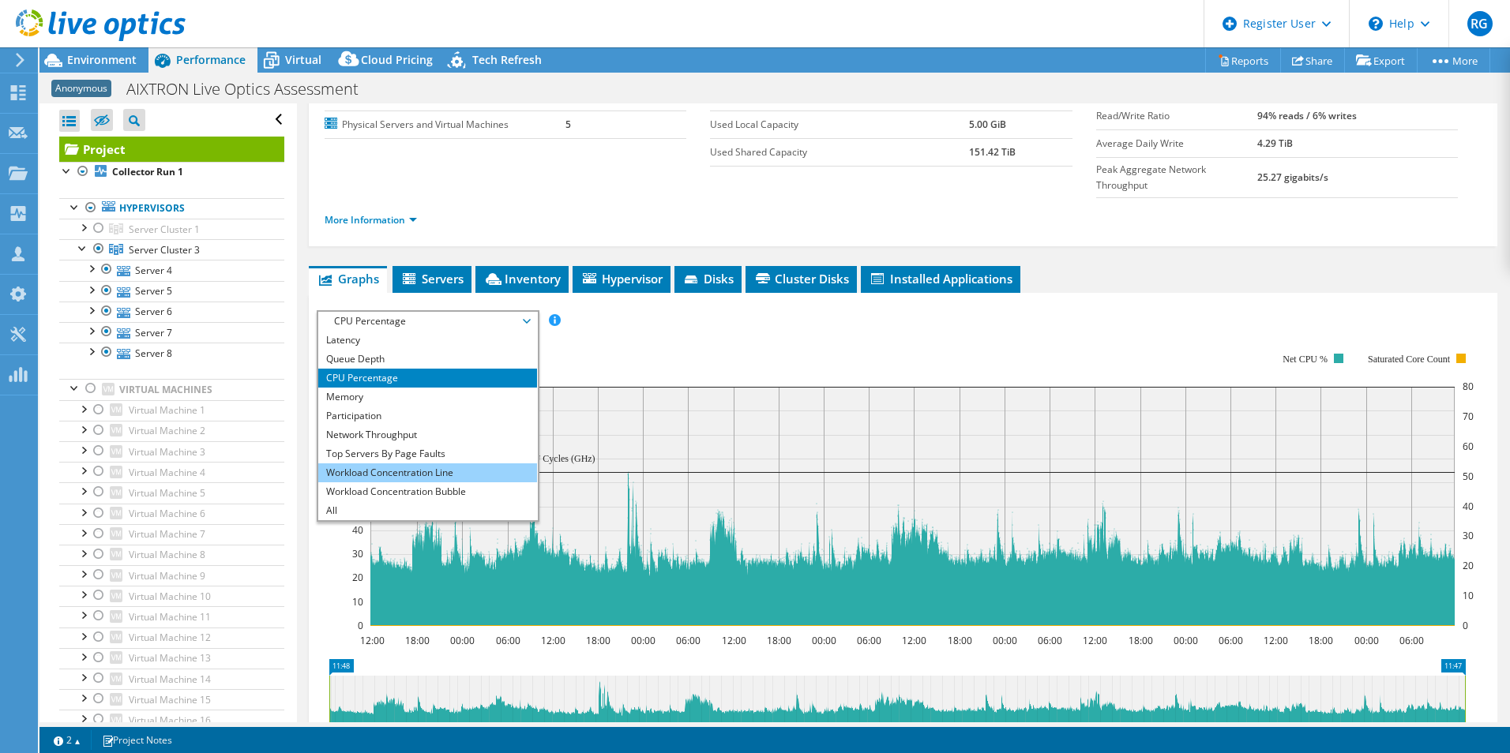
scroll to position [102, 0]
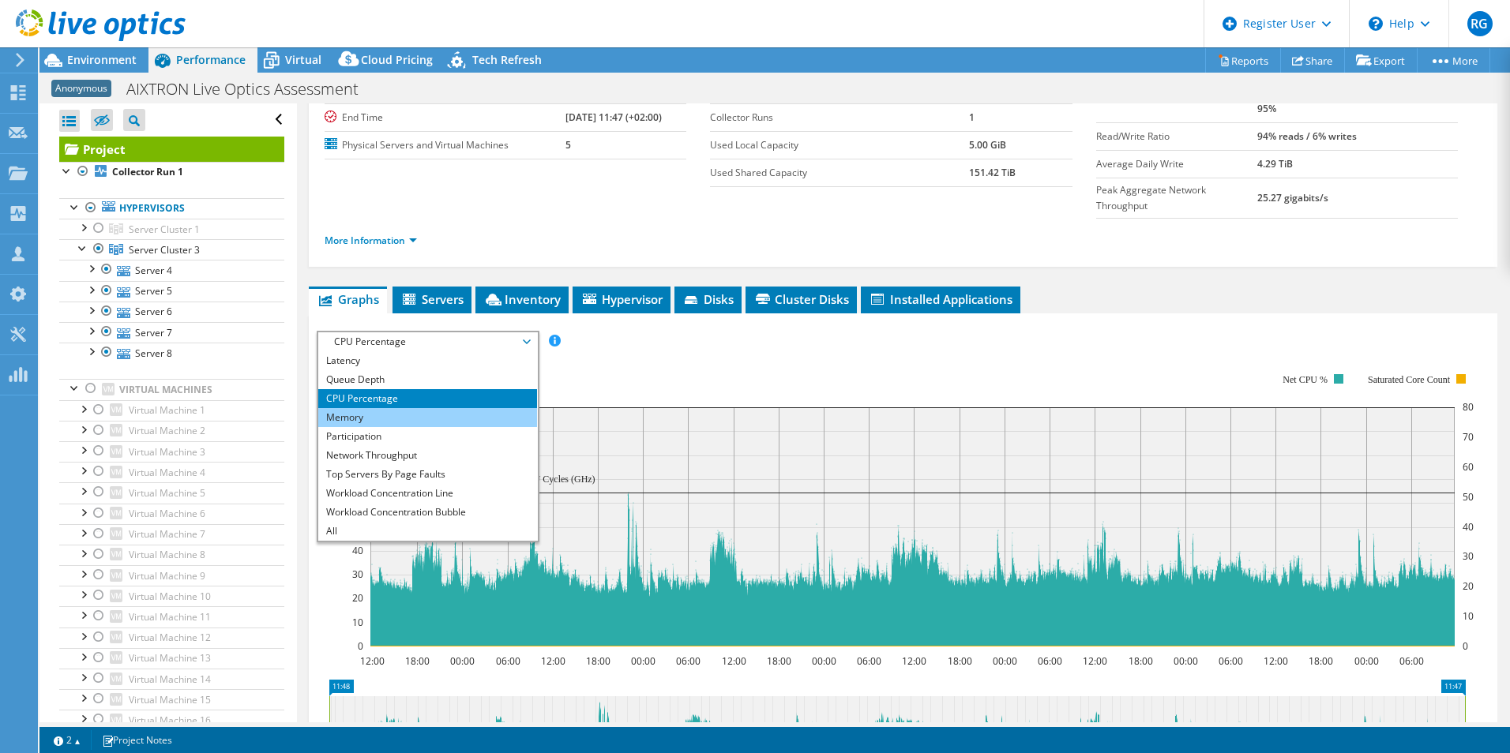
click at [424, 408] on li "Memory" at bounding box center [427, 417] width 219 height 19
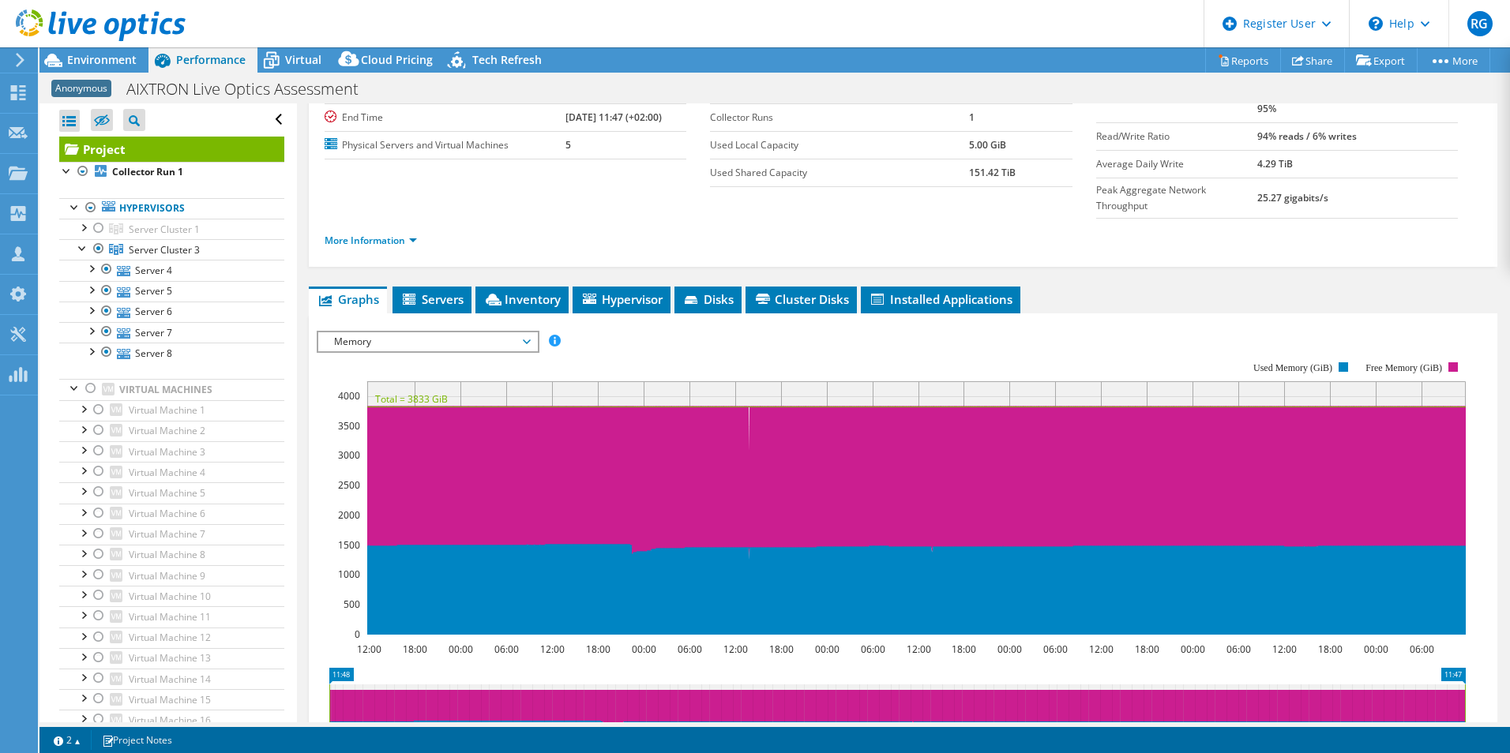
click at [516, 332] on span "Memory" at bounding box center [427, 341] width 203 height 19
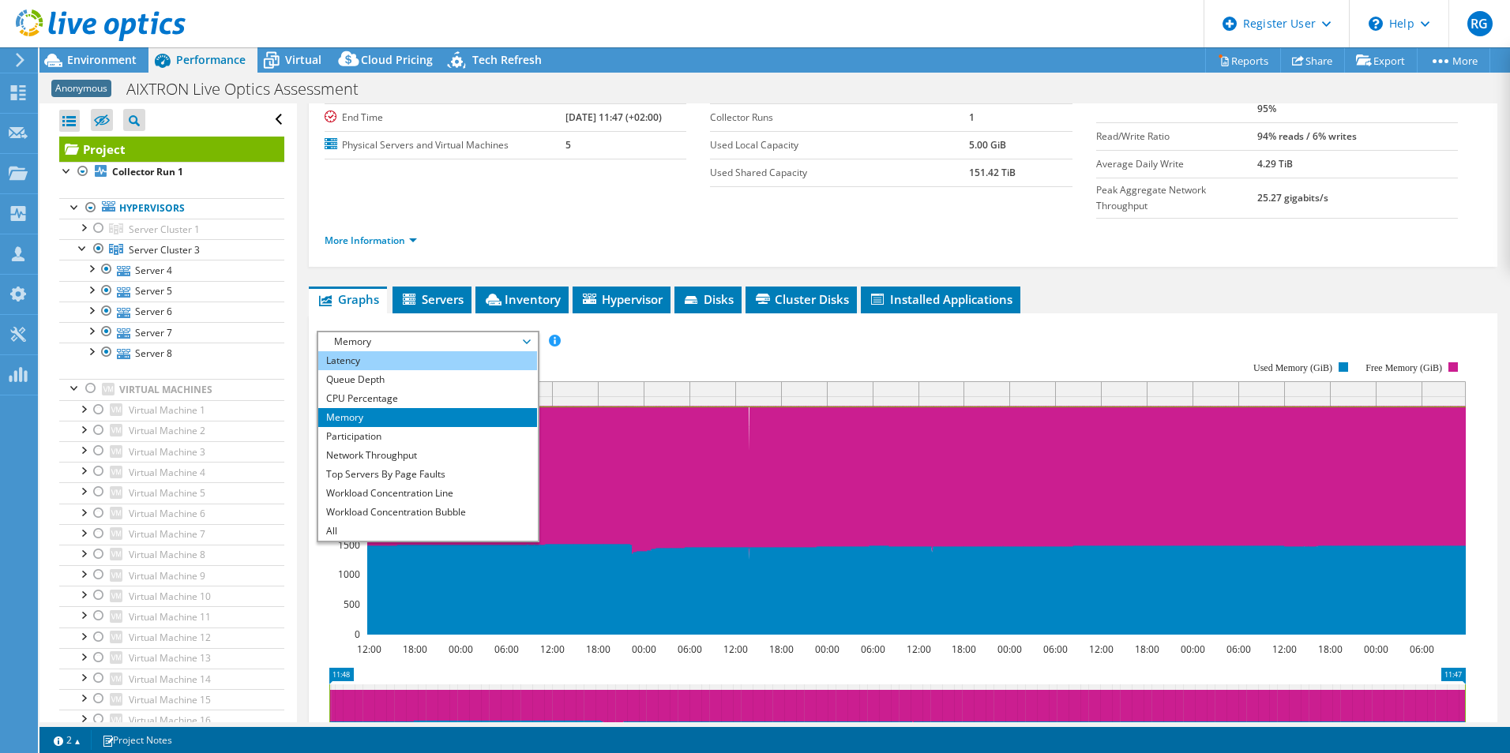
click at [389, 351] on li "Latency" at bounding box center [427, 360] width 219 height 19
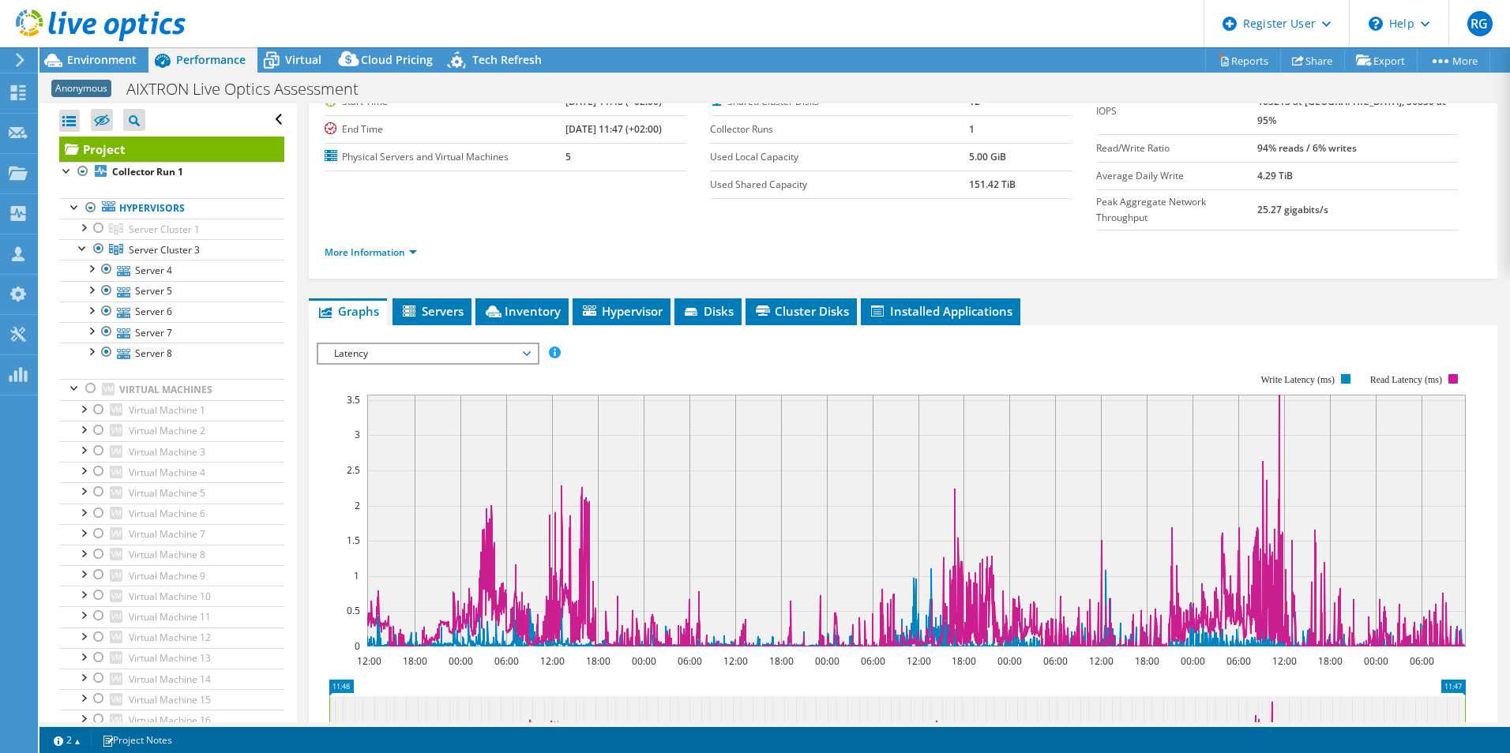
scroll to position [0, 0]
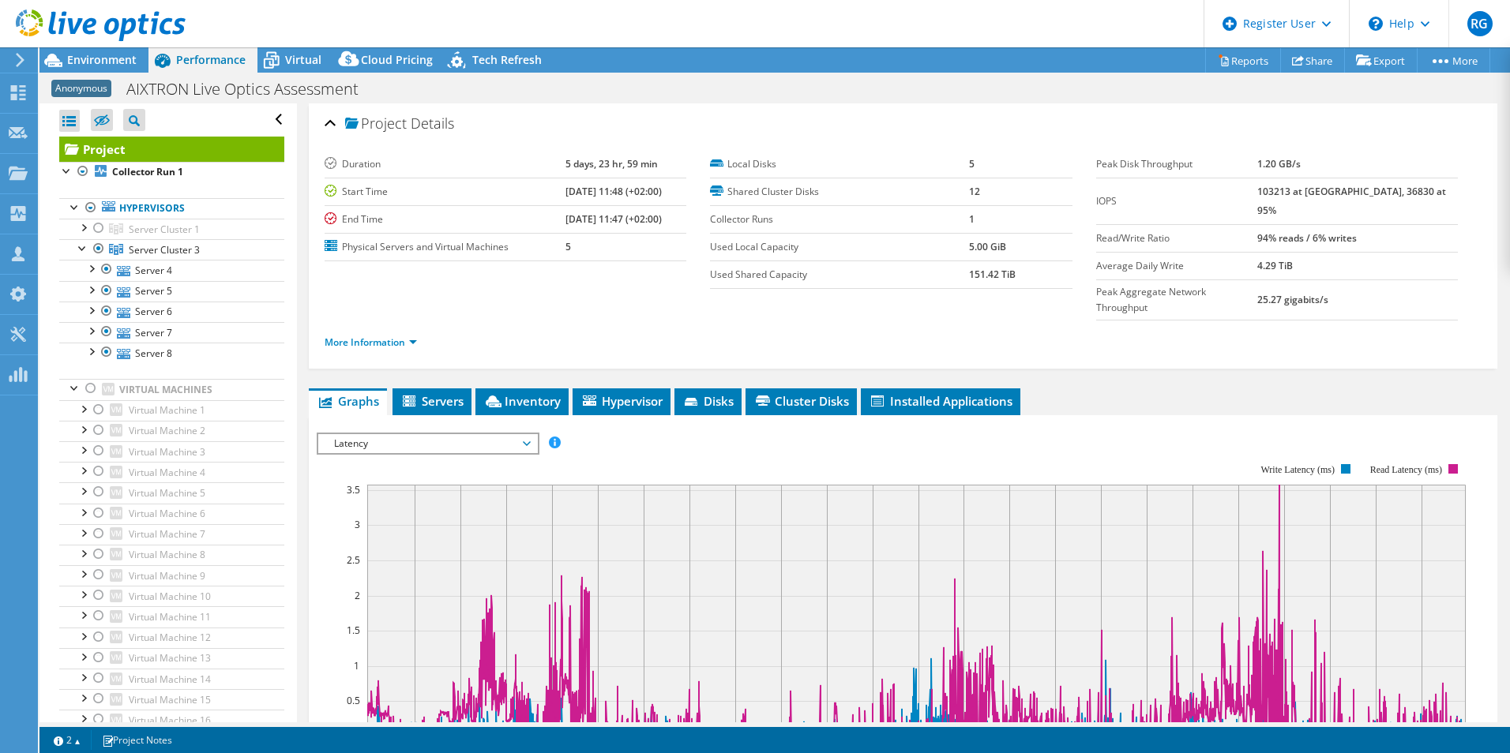
drag, startPoint x: 1290, startPoint y: 223, endPoint x: 1400, endPoint y: 220, distance: 110.6
click at [1400, 224] on tr "Read/Write Ratio 94% reads / 6% writes" at bounding box center [1277, 238] width 362 height 28
drag, startPoint x: 1400, startPoint y: 220, endPoint x: 1379, endPoint y: 220, distance: 21.3
click at [1357, 231] on b "94% reads / 6% writes" at bounding box center [1307, 237] width 100 height 13
drag, startPoint x: 1277, startPoint y: 208, endPoint x: 1398, endPoint y: 215, distance: 121.0
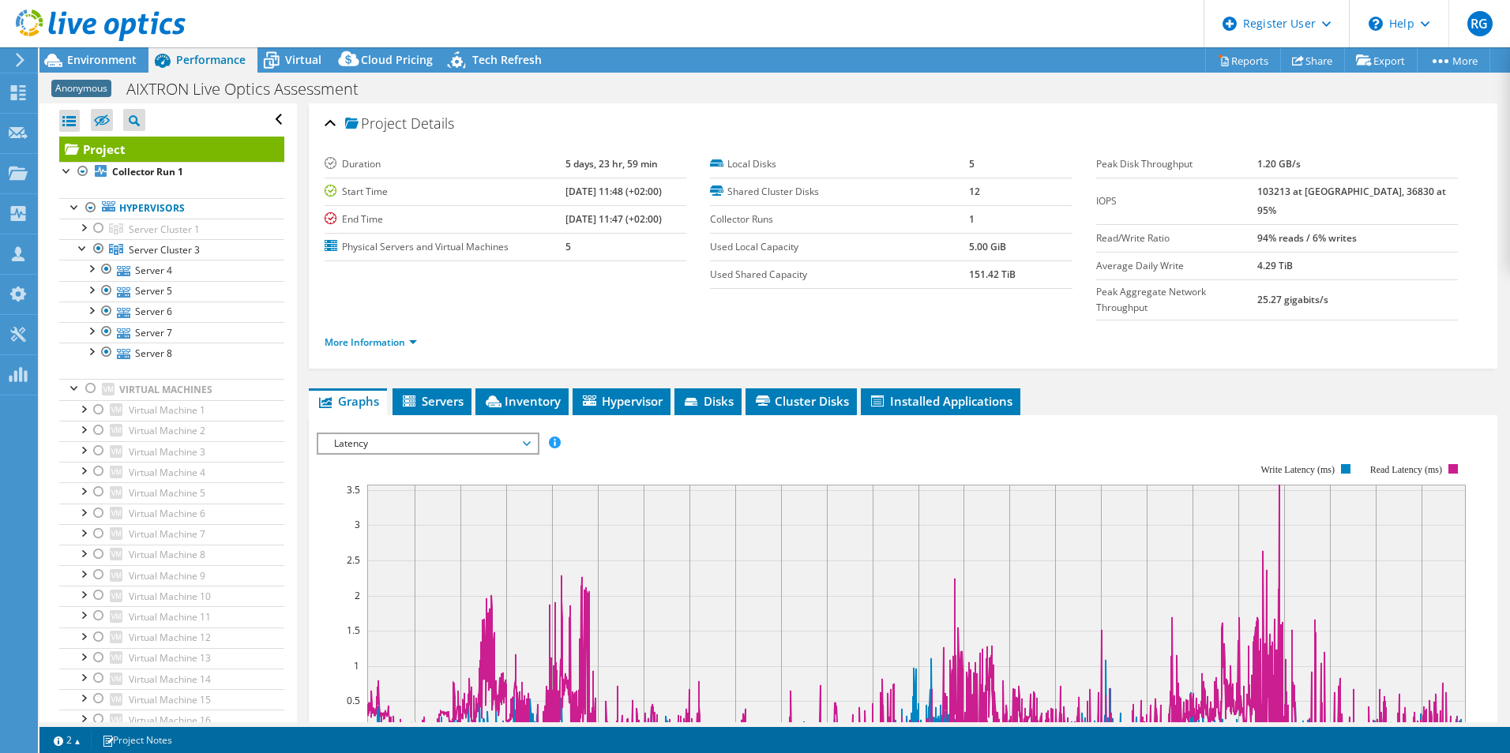
click at [1398, 224] on tr "Read/Write Ratio 94% reads / 6% writes" at bounding box center [1277, 238] width 362 height 28
click at [1402, 224] on td "94% reads / 6% writes" at bounding box center [1357, 238] width 201 height 28
drag, startPoint x: 1407, startPoint y: 222, endPoint x: 1271, endPoint y: 211, distance: 137.1
click at [1271, 224] on tr "Read/Write Ratio 94% reads / 6% writes" at bounding box center [1277, 238] width 362 height 28
click at [516, 434] on span "Latency" at bounding box center [427, 443] width 203 height 19
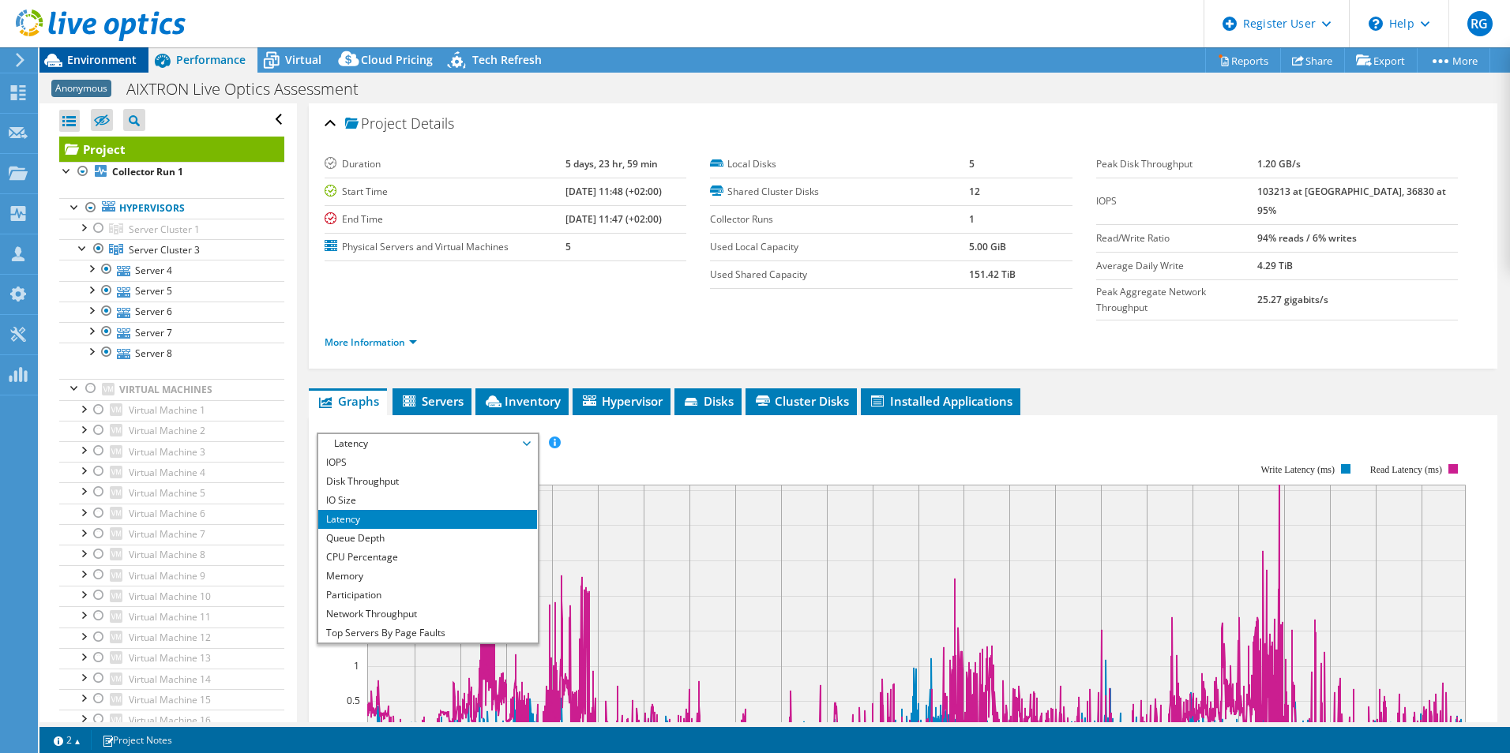
click at [118, 56] on span "Environment" at bounding box center [101, 59] width 69 height 15
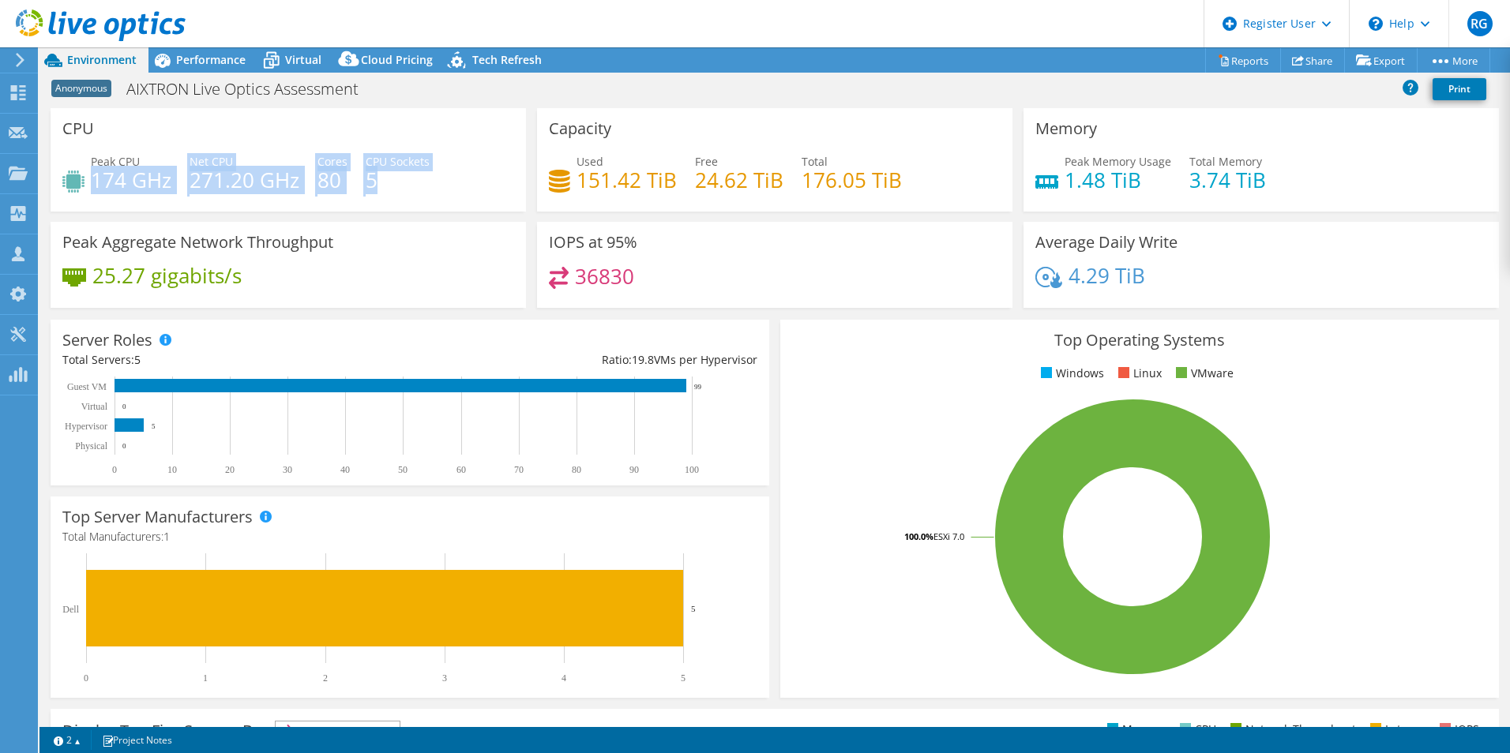
drag, startPoint x: 92, startPoint y: 178, endPoint x: 393, endPoint y: 186, distance: 301.0
click at [393, 186] on div "Peak CPU 174 GHz Net CPU 271.20 GHz Cores 80 CPU Sockets 5" at bounding box center [288, 178] width 452 height 51
drag, startPoint x: 393, startPoint y: 186, endPoint x: 420, endPoint y: 185, distance: 27.7
click at [420, 185] on h4 "5" at bounding box center [398, 179] width 64 height 17
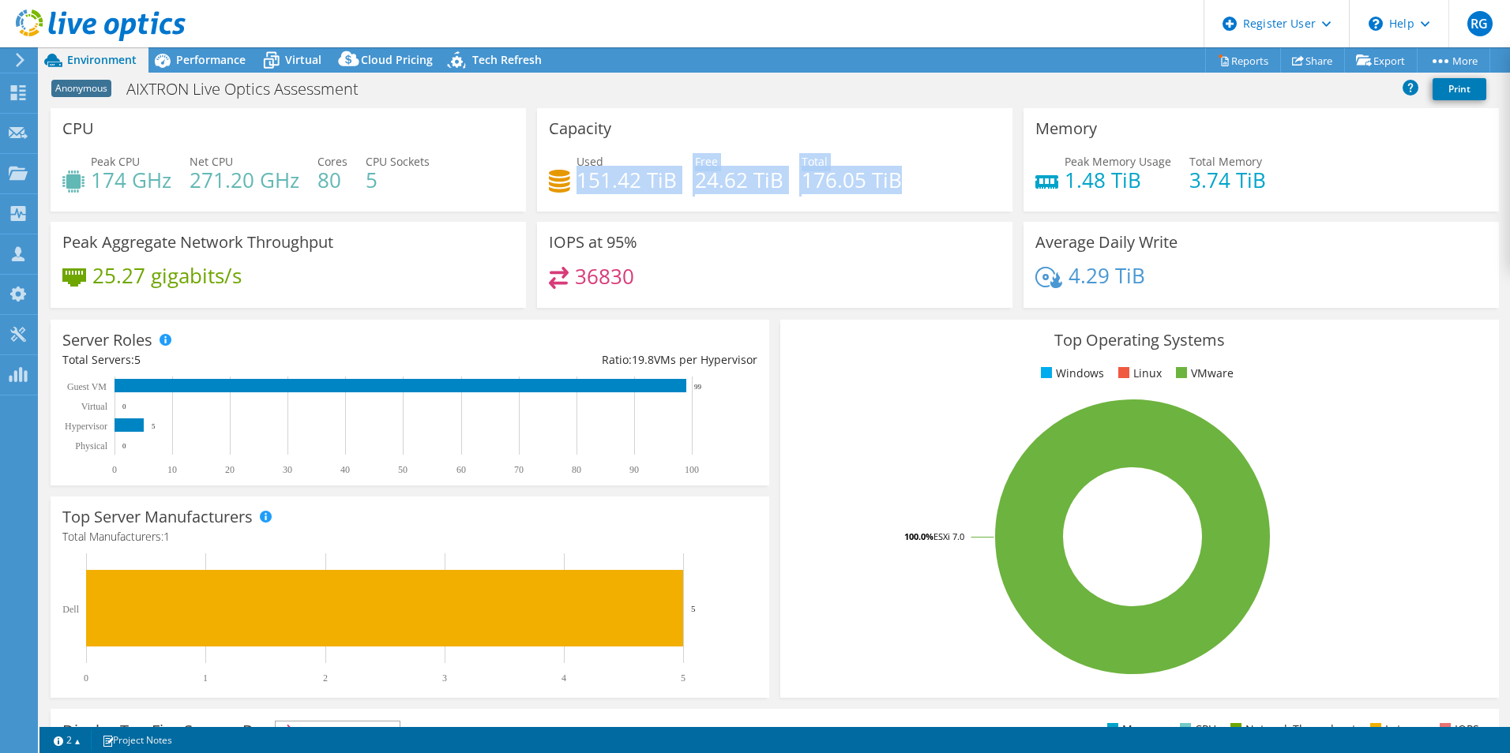
drag, startPoint x: 577, startPoint y: 186, endPoint x: 928, endPoint y: 174, distance: 351.6
click at [928, 174] on div "Used 151.42 TiB Free 24.62 TiB Total 176.05 TiB" at bounding box center [775, 178] width 452 height 51
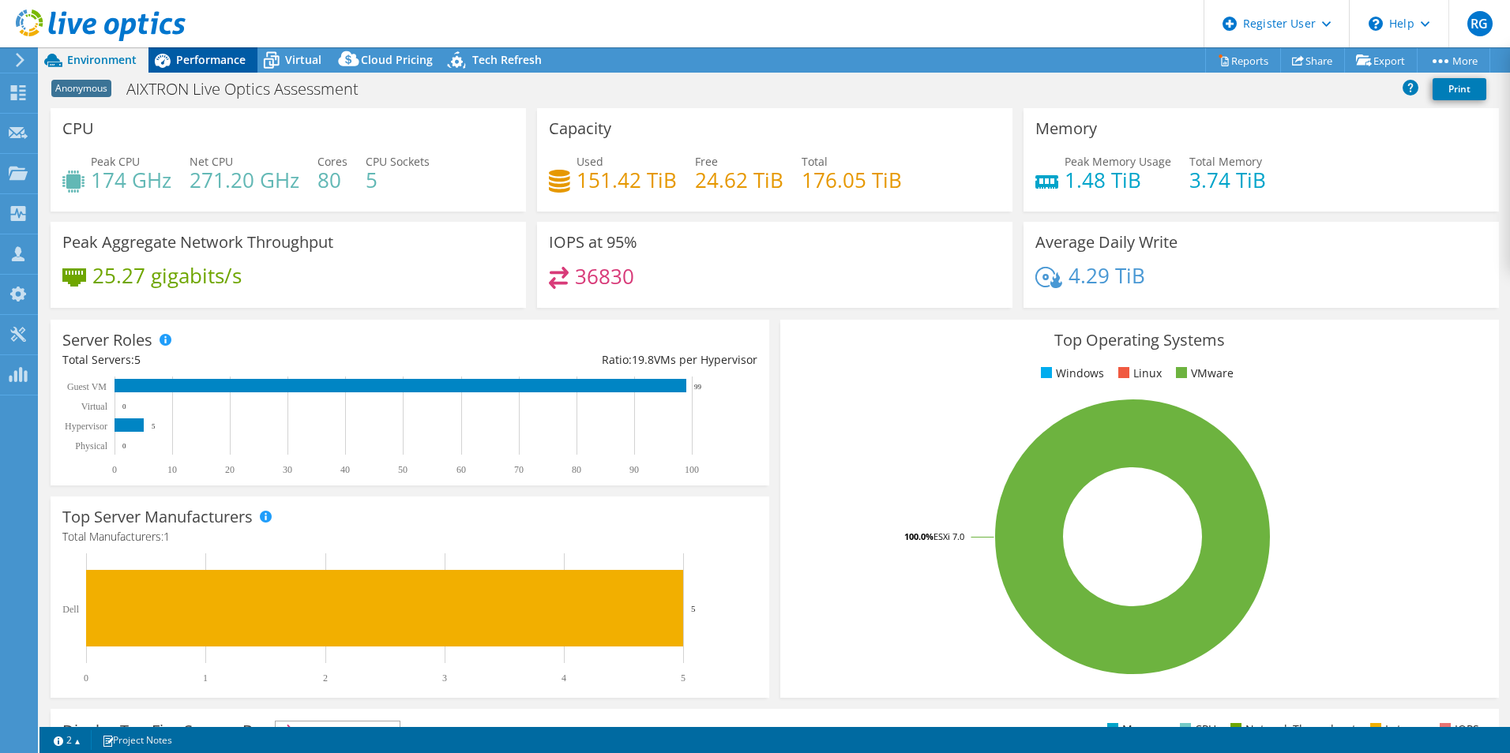
click at [209, 64] on span "Performance" at bounding box center [210, 59] width 69 height 15
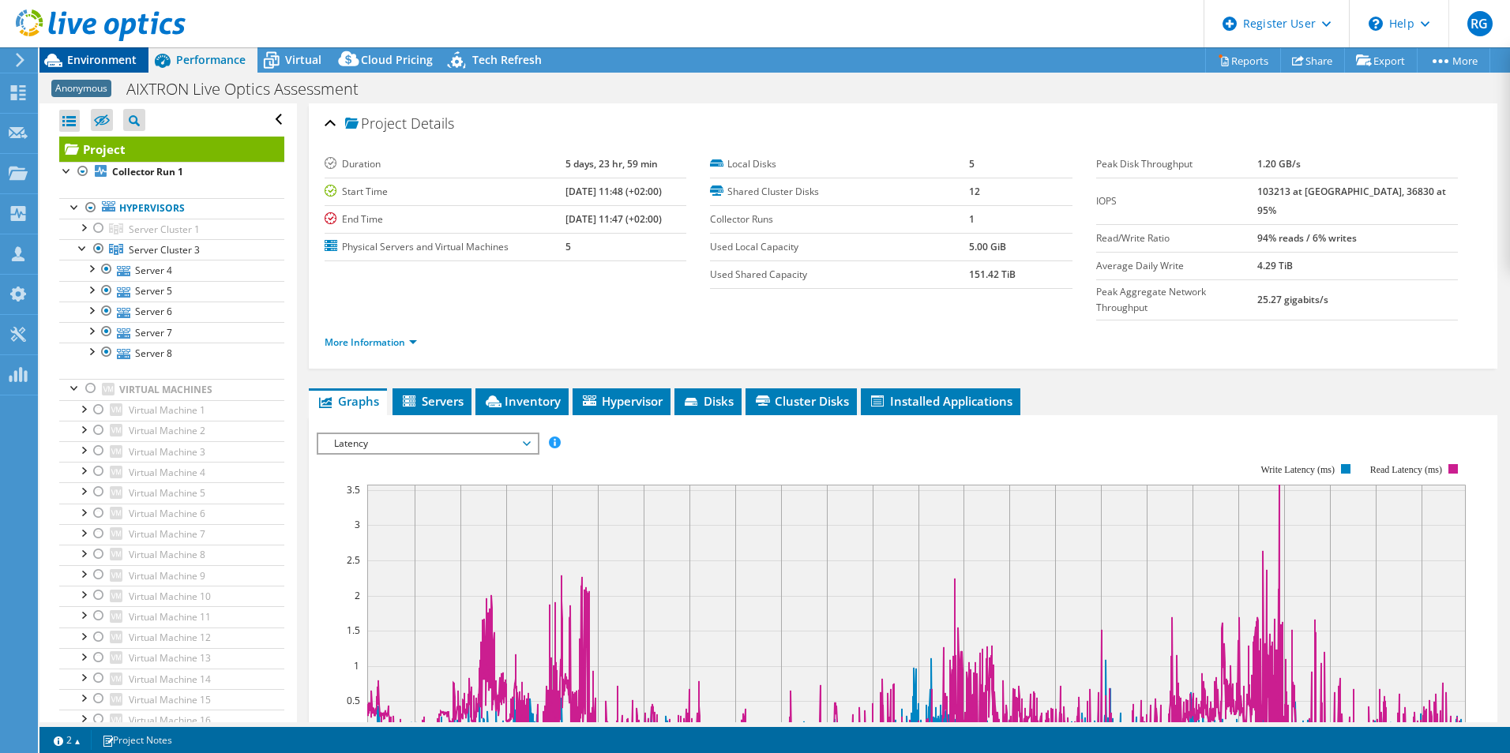
click at [124, 55] on span "Environment" at bounding box center [101, 59] width 69 height 15
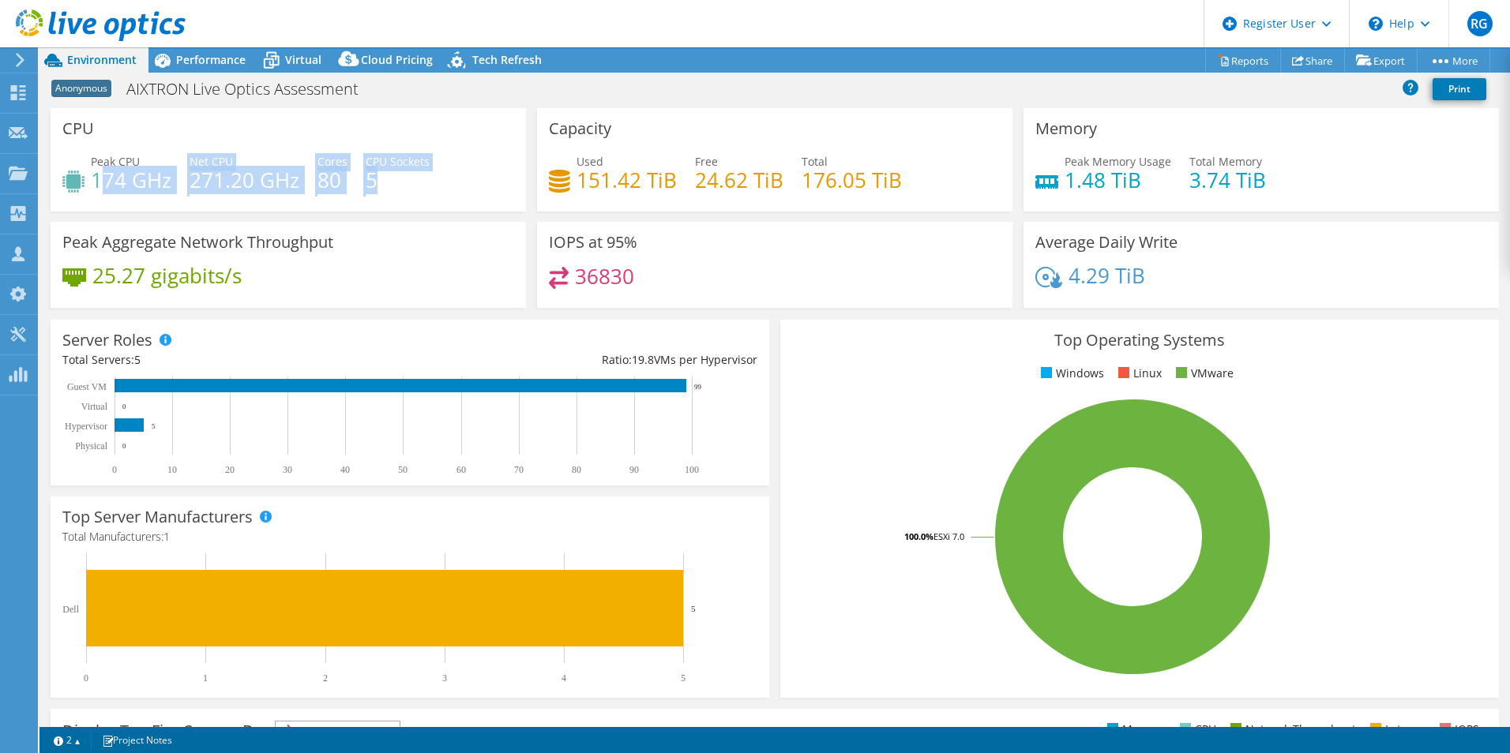
drag, startPoint x: 98, startPoint y: 181, endPoint x: 411, endPoint y: 178, distance: 313.5
click at [411, 178] on div "Peak CPU 174 GHz Net CPU 271.20 GHz Cores 80 CPU Sockets 5" at bounding box center [288, 178] width 452 height 51
click at [411, 178] on h4 "5" at bounding box center [398, 179] width 64 height 17
drag, startPoint x: 381, startPoint y: 178, endPoint x: 92, endPoint y: 186, distance: 289.2
click at [92, 186] on div "Peak CPU 174 GHz Net CPU 271.20 GHz Cores 80 CPU Sockets 5" at bounding box center [288, 178] width 452 height 51
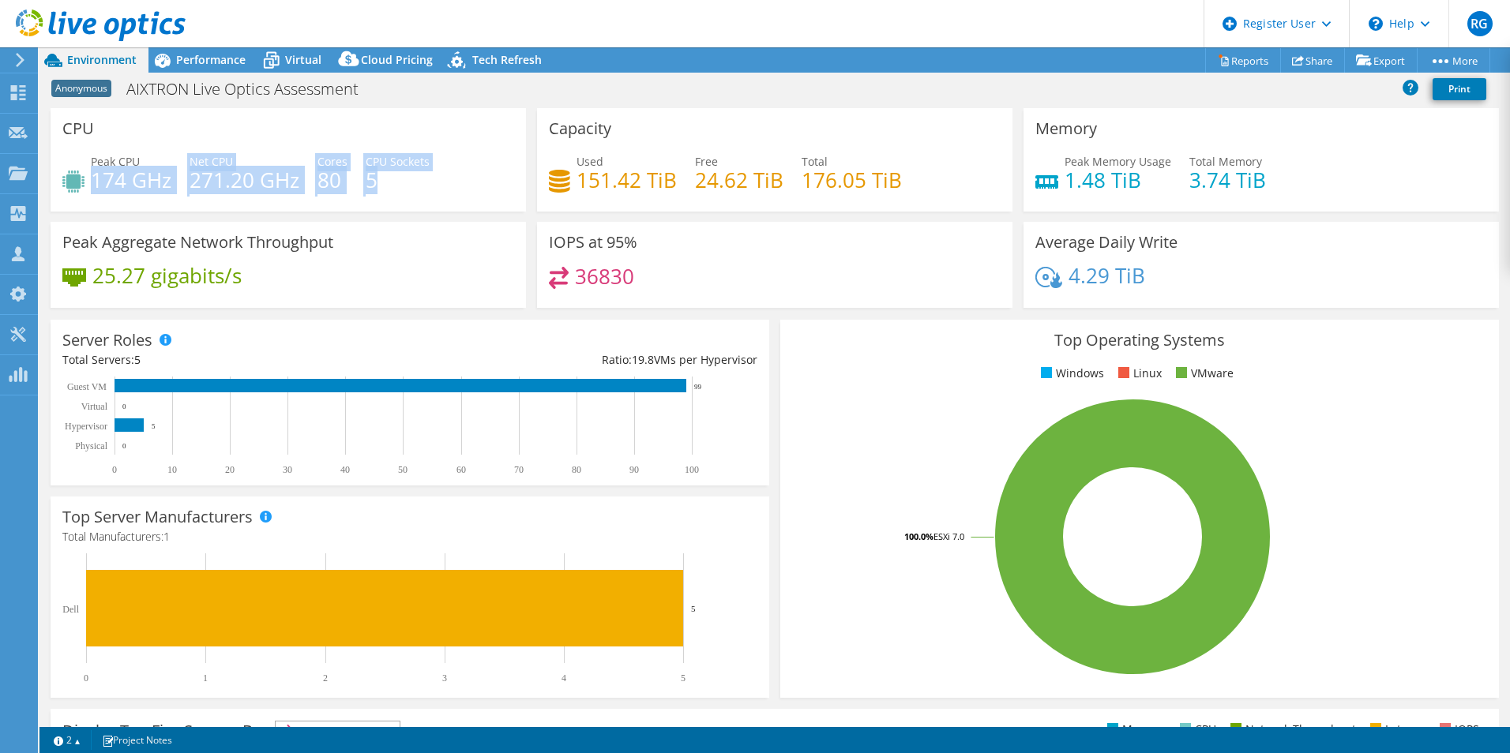
drag, startPoint x: 92, startPoint y: 186, endPoint x: 309, endPoint y: 181, distance: 216.4
click at [309, 181] on div "Peak CPU 174 GHz Net CPU 271.20 GHz Cores 80 CPU Sockets 5" at bounding box center [288, 178] width 452 height 51
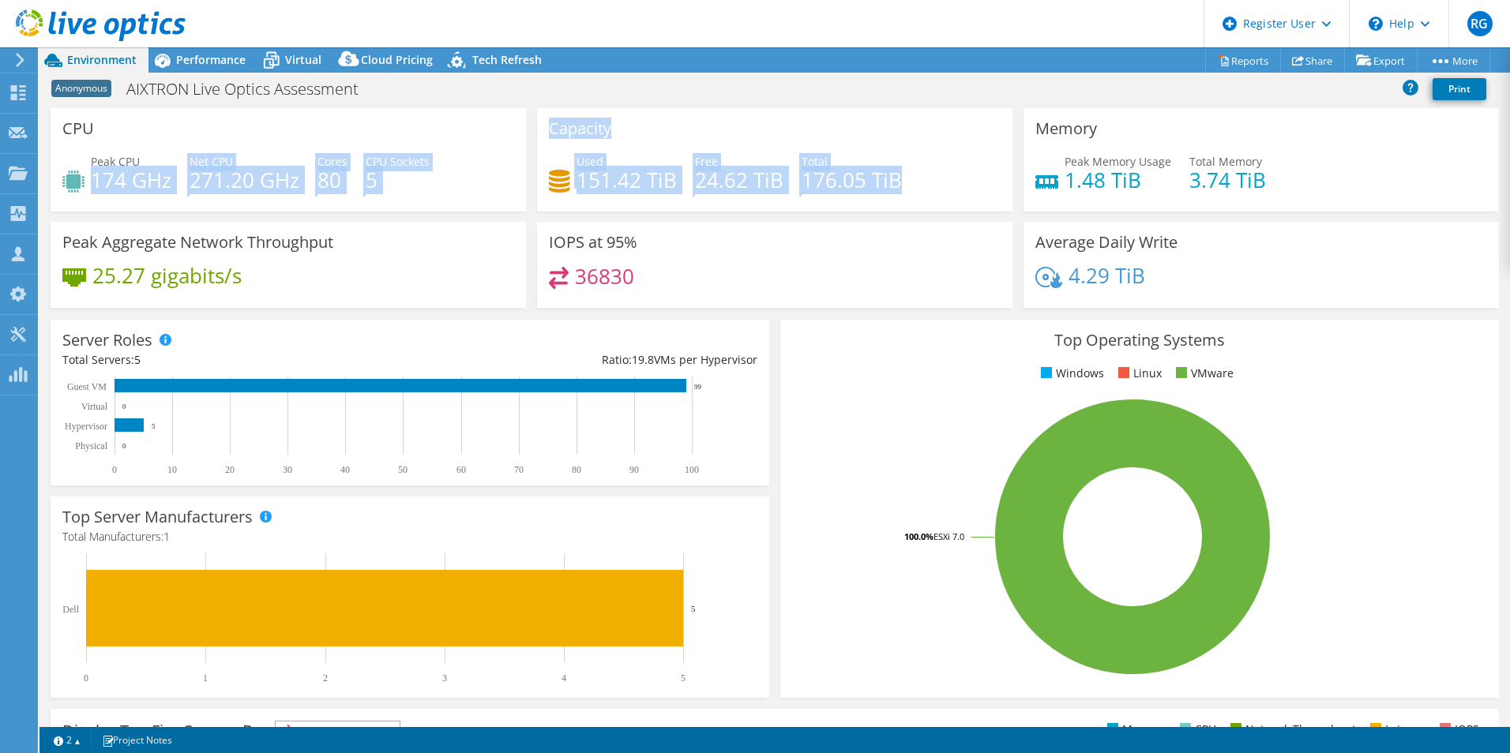
drag, startPoint x: 96, startPoint y: 175, endPoint x: 902, endPoint y: 186, distance: 806.4
click at [902, 186] on div "CPU Peak CPU 174 GHz Net CPU 271.20 GHz Cores 80 CPU Sockets 5 Capacity Used 15…" at bounding box center [774, 213] width 1459 height 210
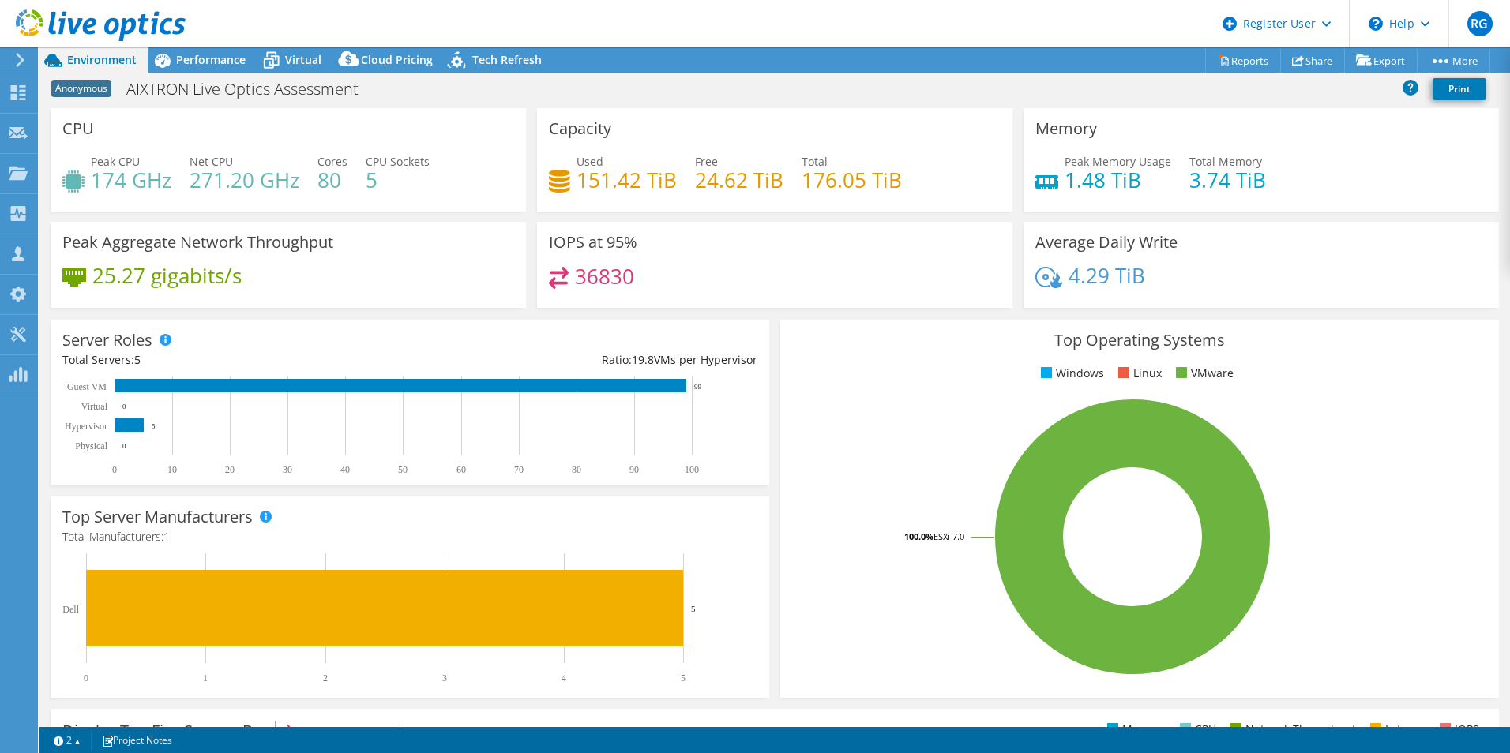
drag, startPoint x: 902, startPoint y: 186, endPoint x: 919, endPoint y: 192, distance: 18.2
click at [919, 192] on div "Used 151.42 TiB Free 24.62 TiB Total 176.05 TiB" at bounding box center [775, 178] width 452 height 51
drag, startPoint x: 573, startPoint y: 178, endPoint x: 915, endPoint y: 180, distance: 341.2
click at [915, 180] on div "Used 151.42 TiB Free 24.62 TiB Total 176.05 TiB" at bounding box center [775, 178] width 452 height 51
drag, startPoint x: 915, startPoint y: 180, endPoint x: 932, endPoint y: 202, distance: 28.1
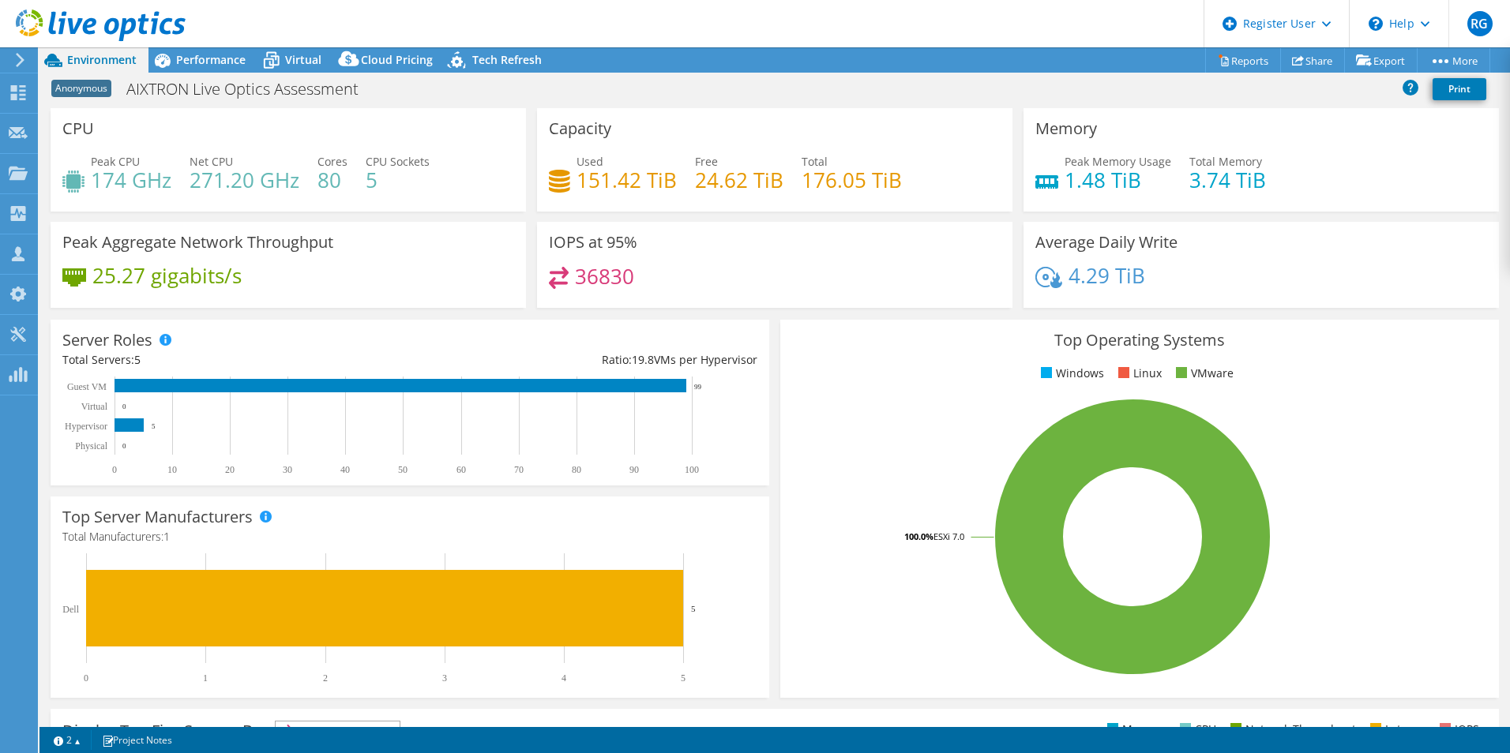
click at [932, 202] on div "Used 151.42 TiB Free 24.62 TiB Total 176.05 TiB" at bounding box center [775, 178] width 452 height 51
click at [189, 60] on span "Performance" at bounding box center [210, 59] width 69 height 15
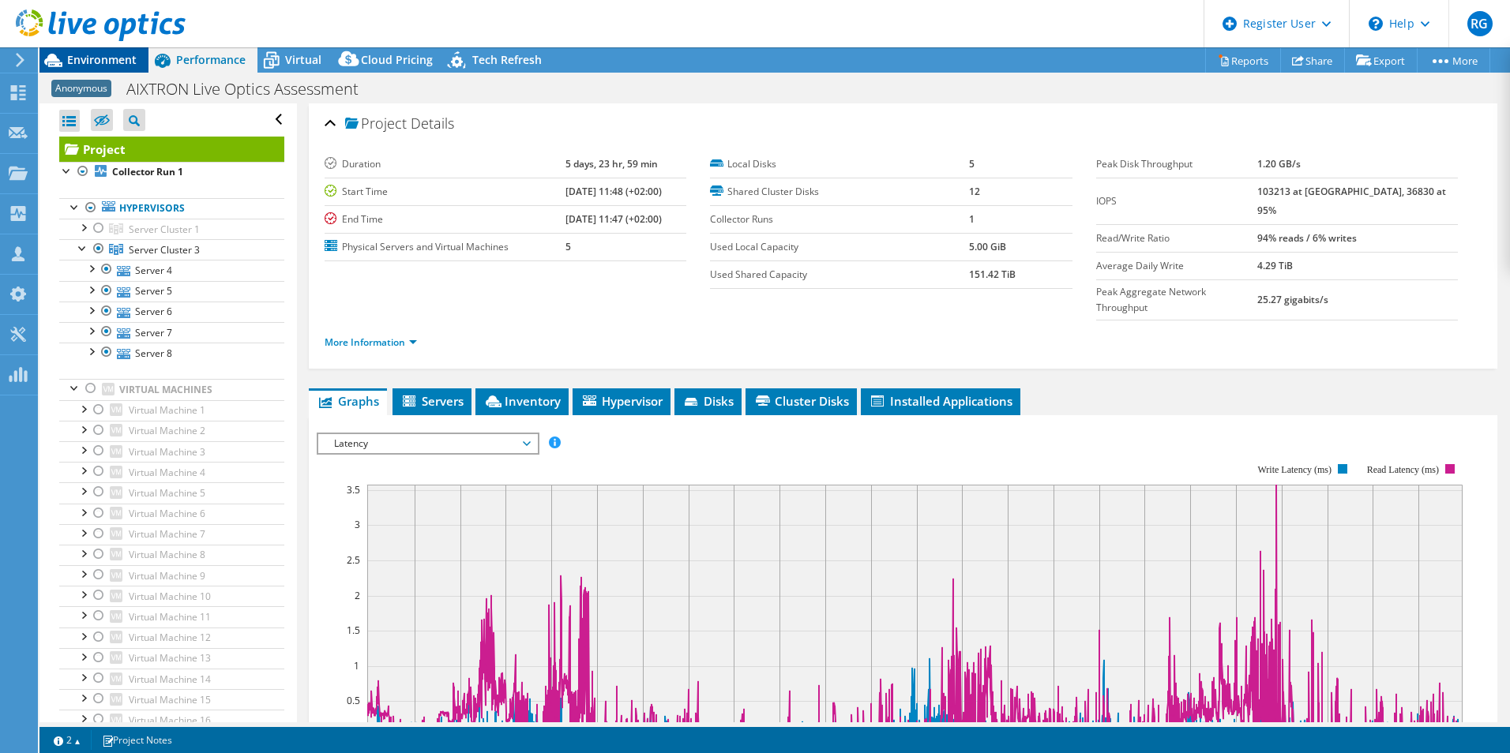
click at [88, 59] on span "Environment" at bounding box center [101, 59] width 69 height 15
